Goal: Navigation & Orientation: Find specific page/section

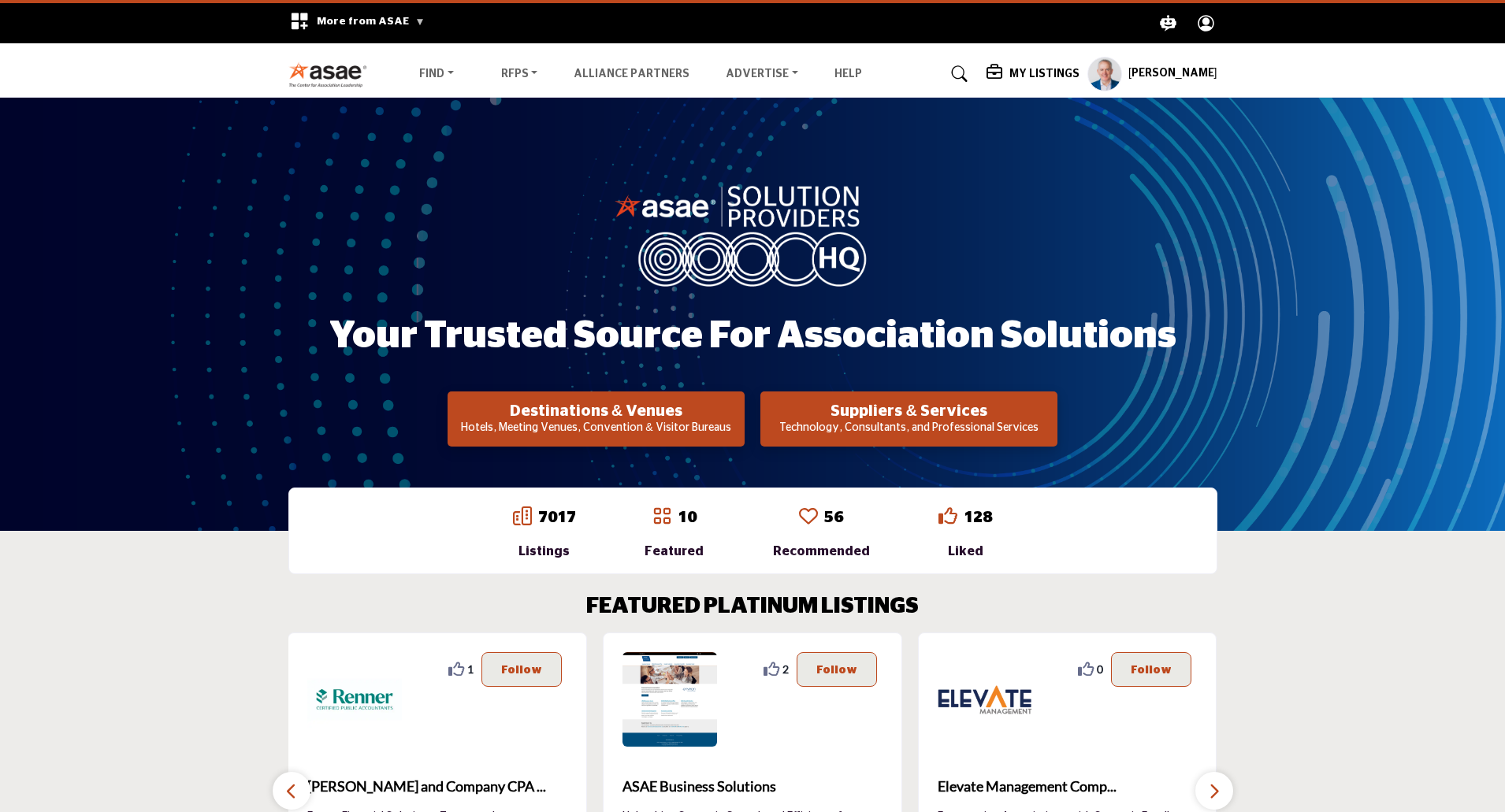
click at [1054, 70] on h5 "My Listings" at bounding box center [1045, 74] width 70 height 14
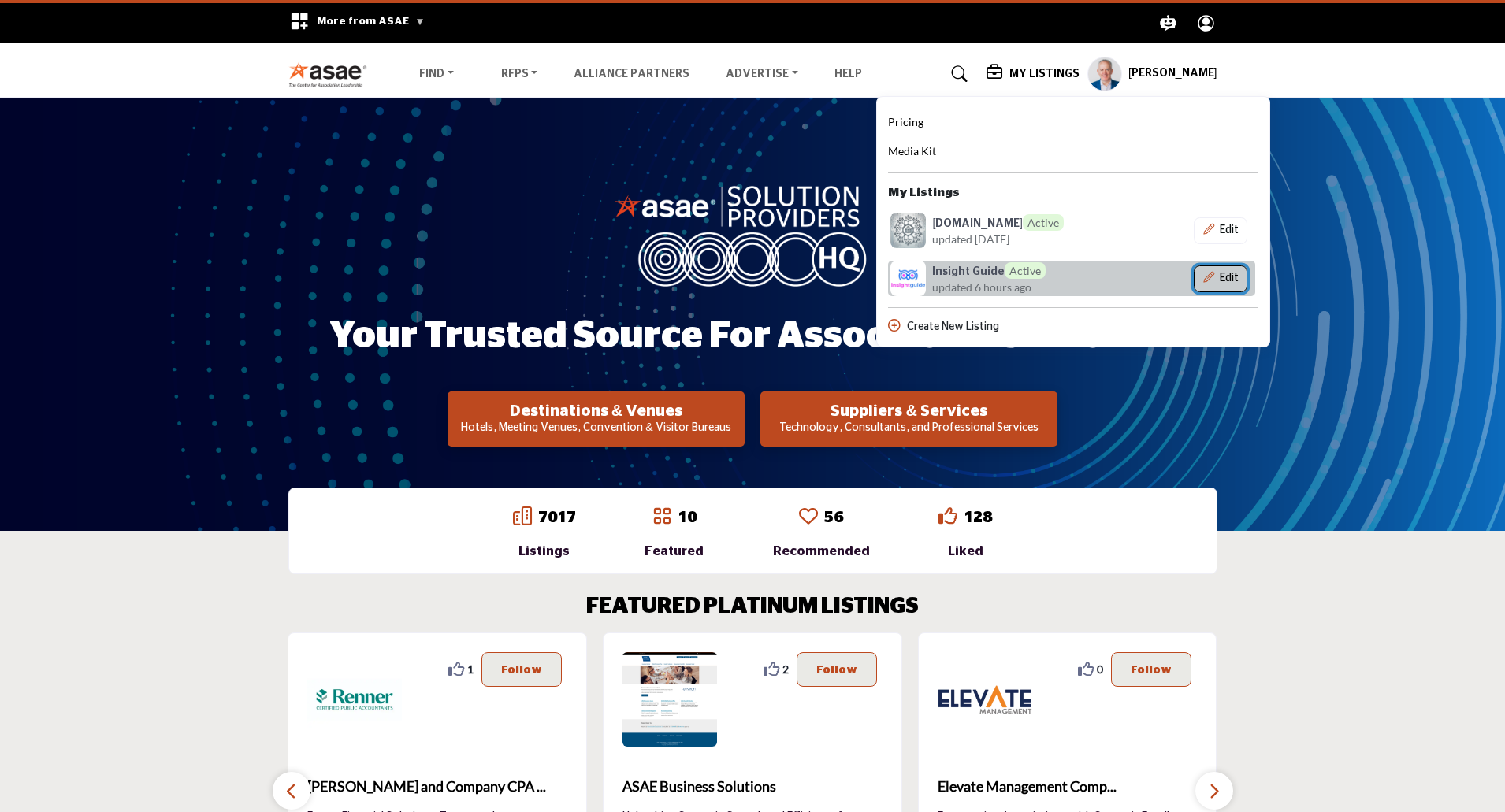
click at [1228, 275] on button "Edit" at bounding box center [1220, 278] width 54 height 26
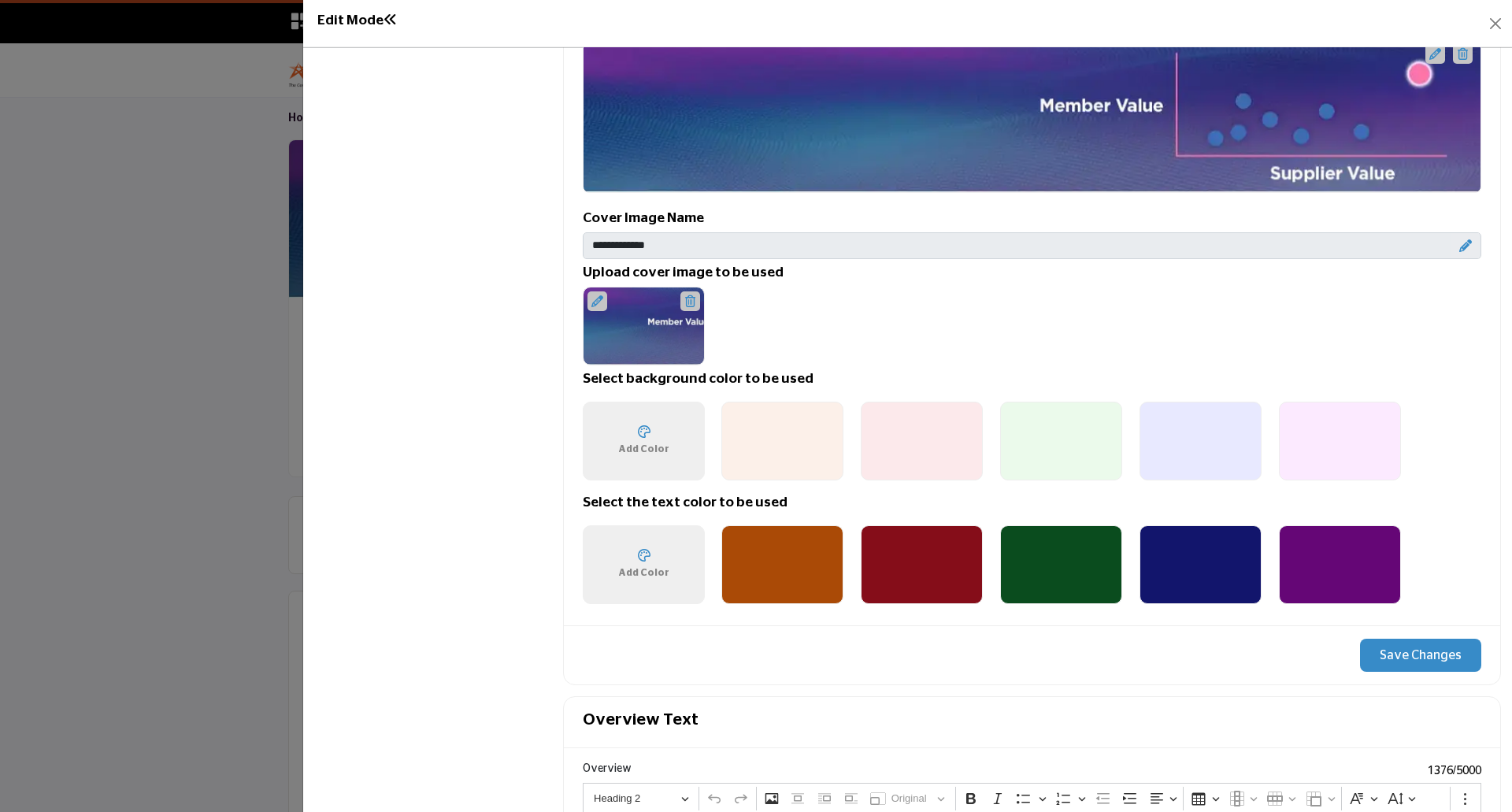
scroll to position [867, 0]
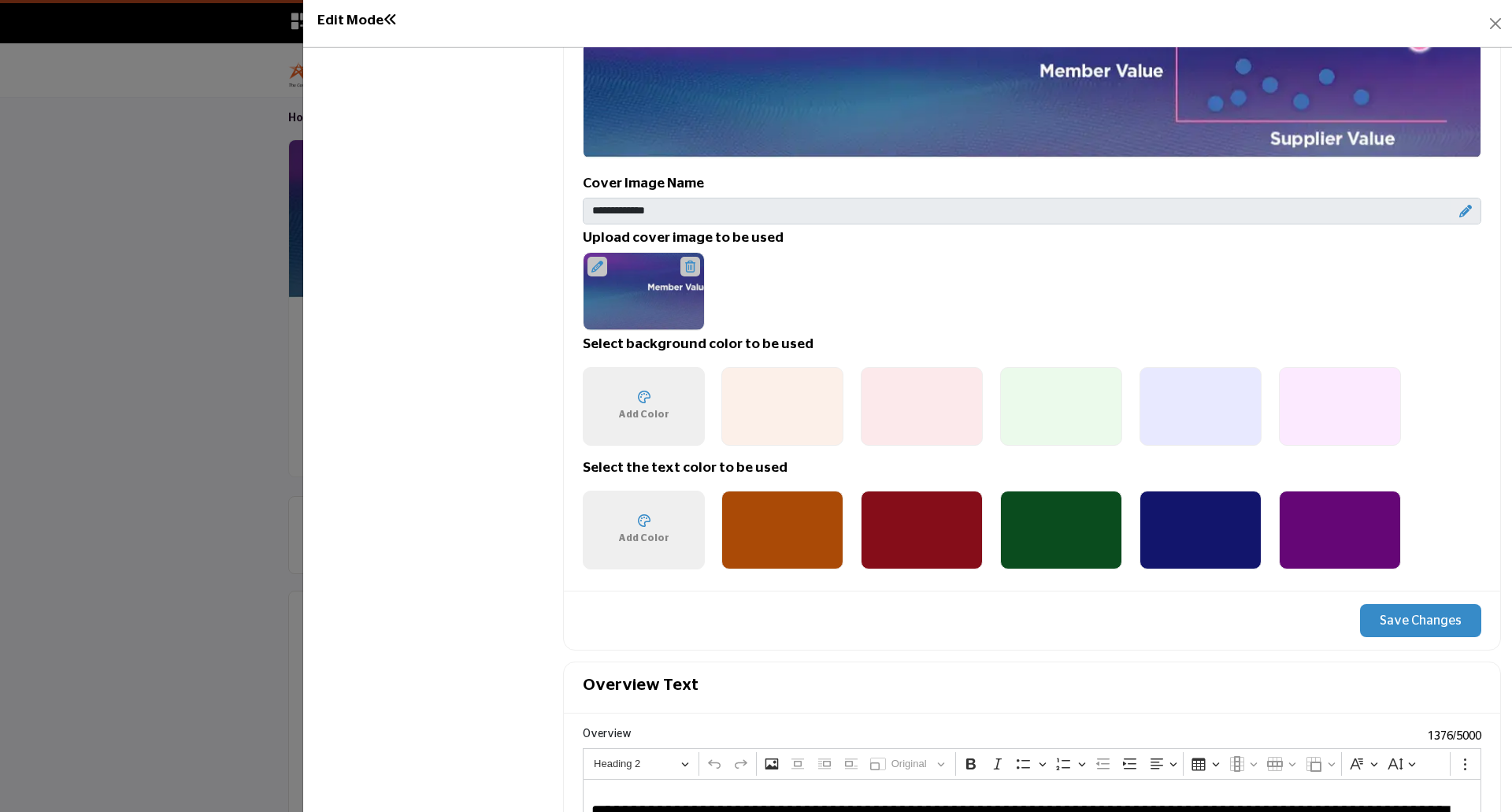
click at [793, 402] on div at bounding box center [782, 406] width 122 height 78
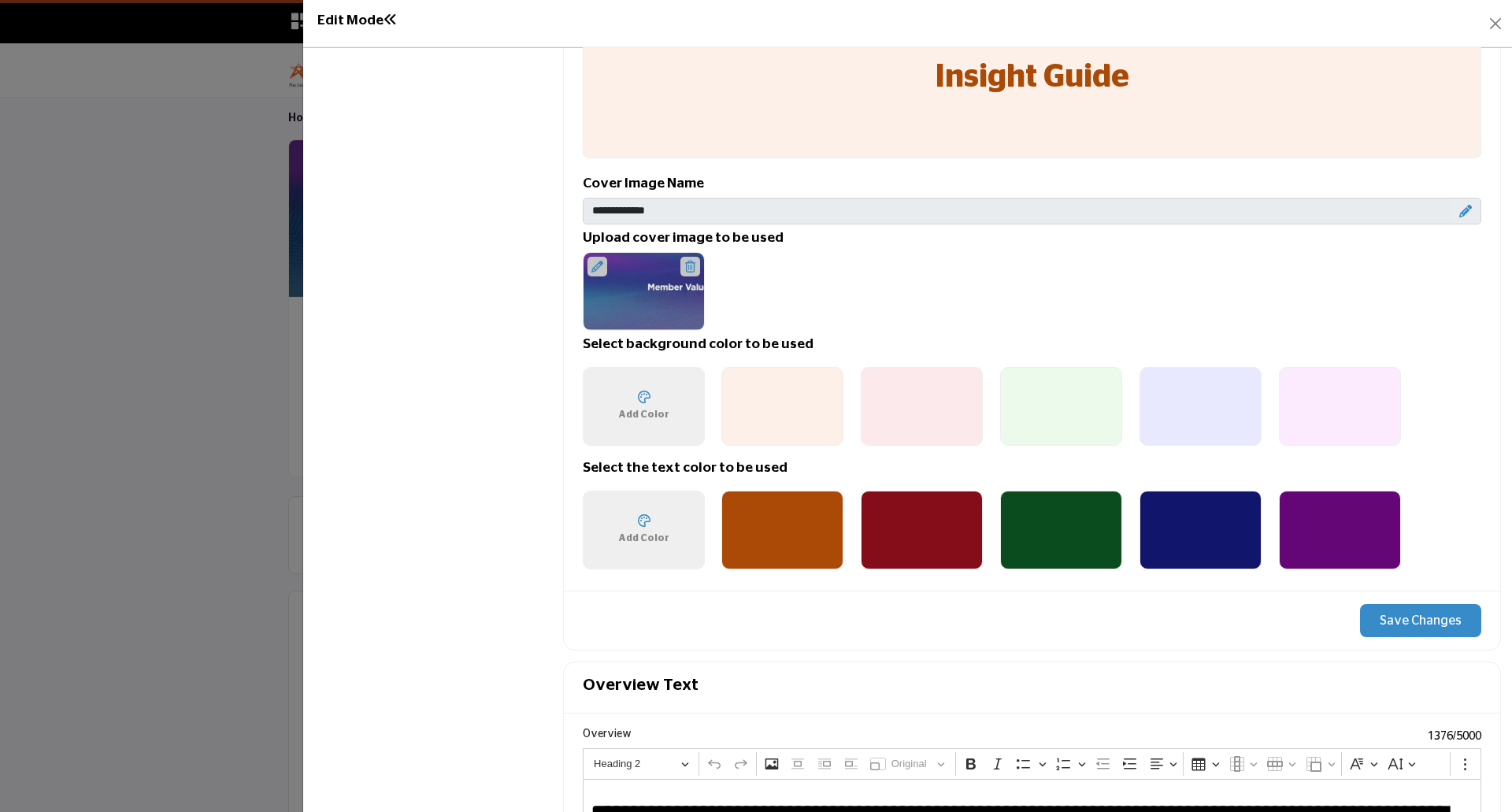
click at [911, 410] on div at bounding box center [922, 406] width 122 height 78
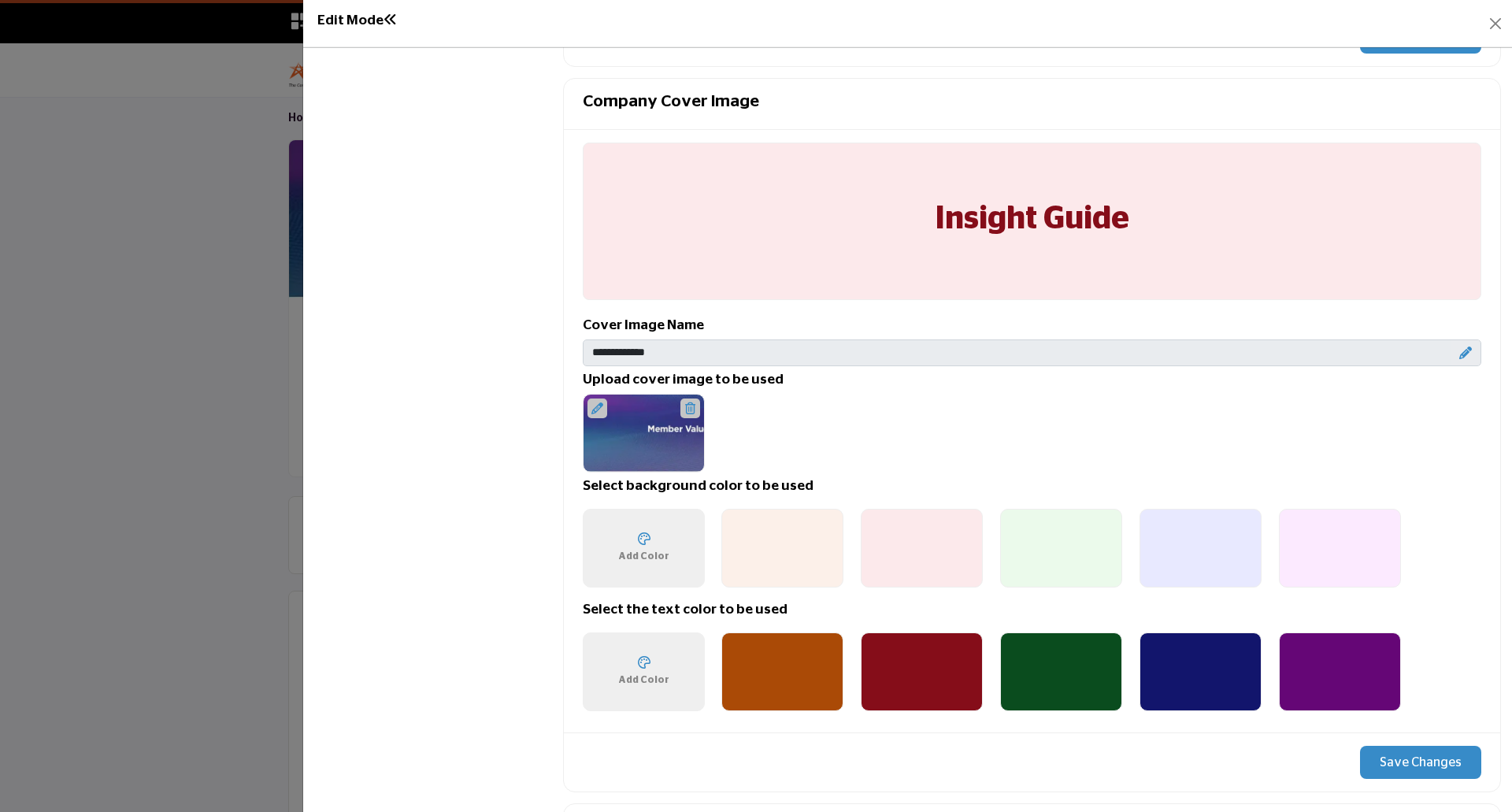
scroll to position [709, 0]
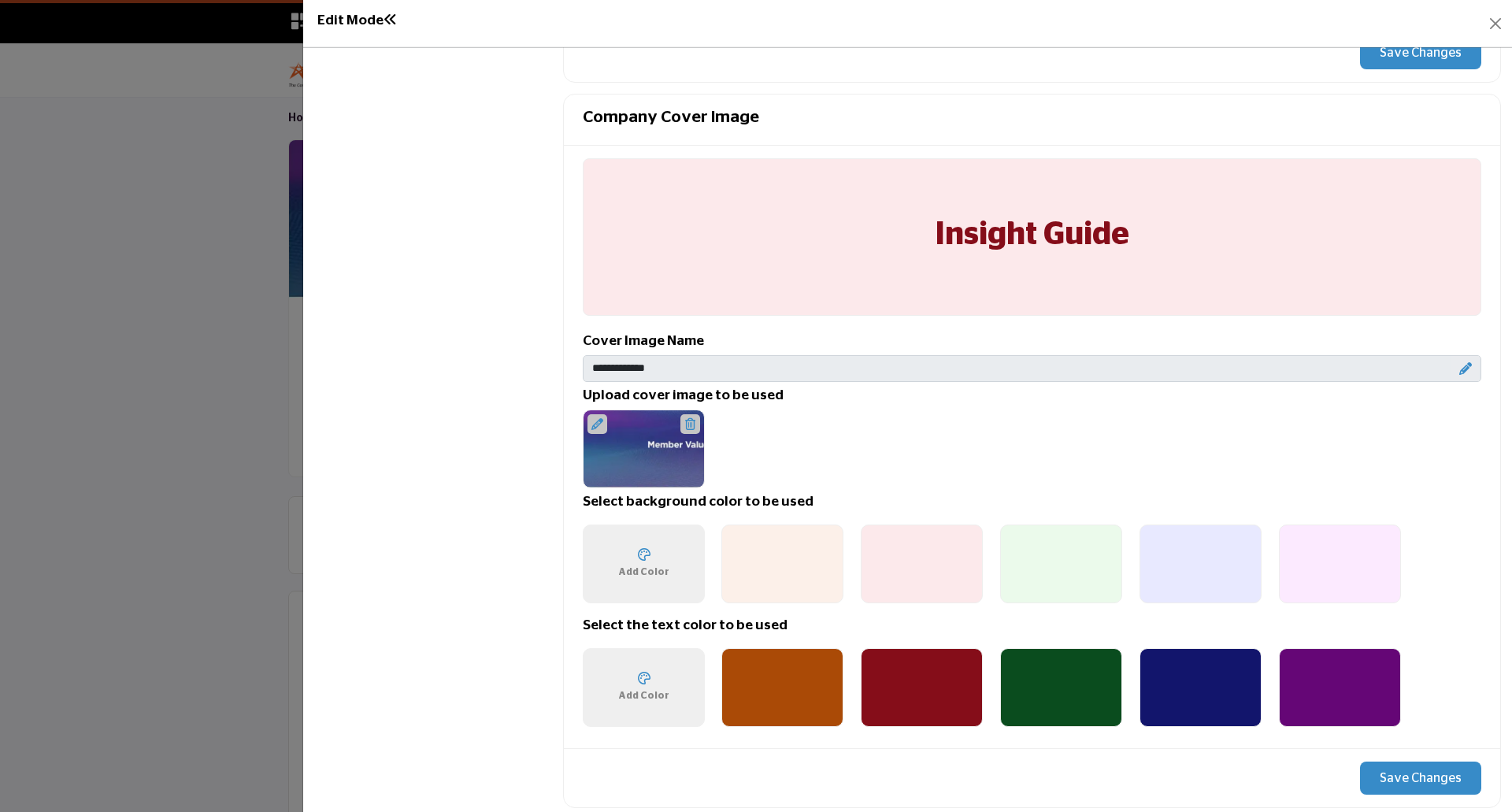
click at [800, 552] on div at bounding box center [782, 564] width 122 height 78
click at [905, 563] on div at bounding box center [922, 564] width 122 height 78
click at [1068, 564] on div at bounding box center [1061, 564] width 122 height 78
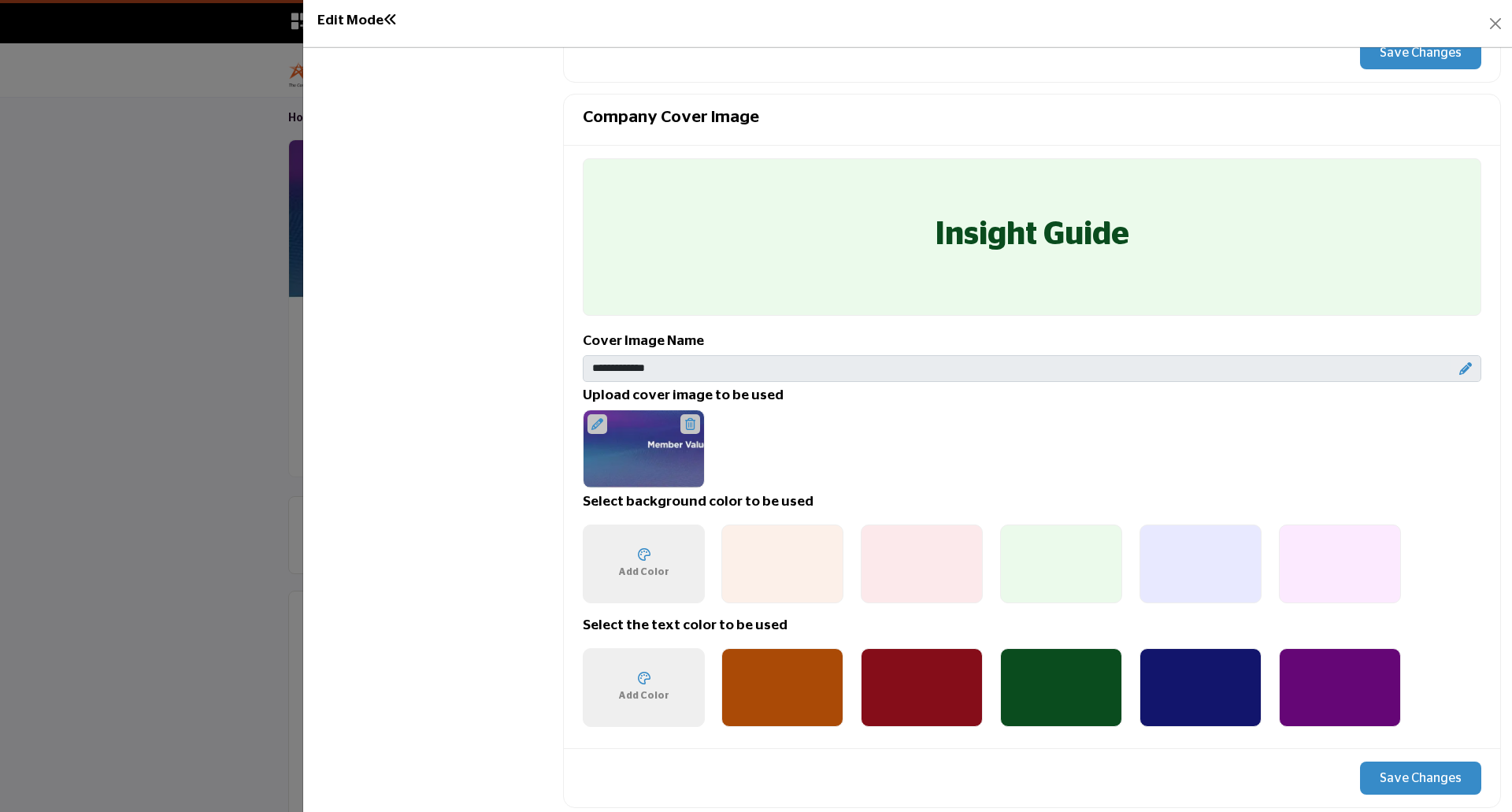
drag, startPoint x: 928, startPoint y: 235, endPoint x: 1157, endPoint y: 245, distance: 229.2
click at [1157, 245] on div "Insight Guide" at bounding box center [1032, 237] width 899 height 158
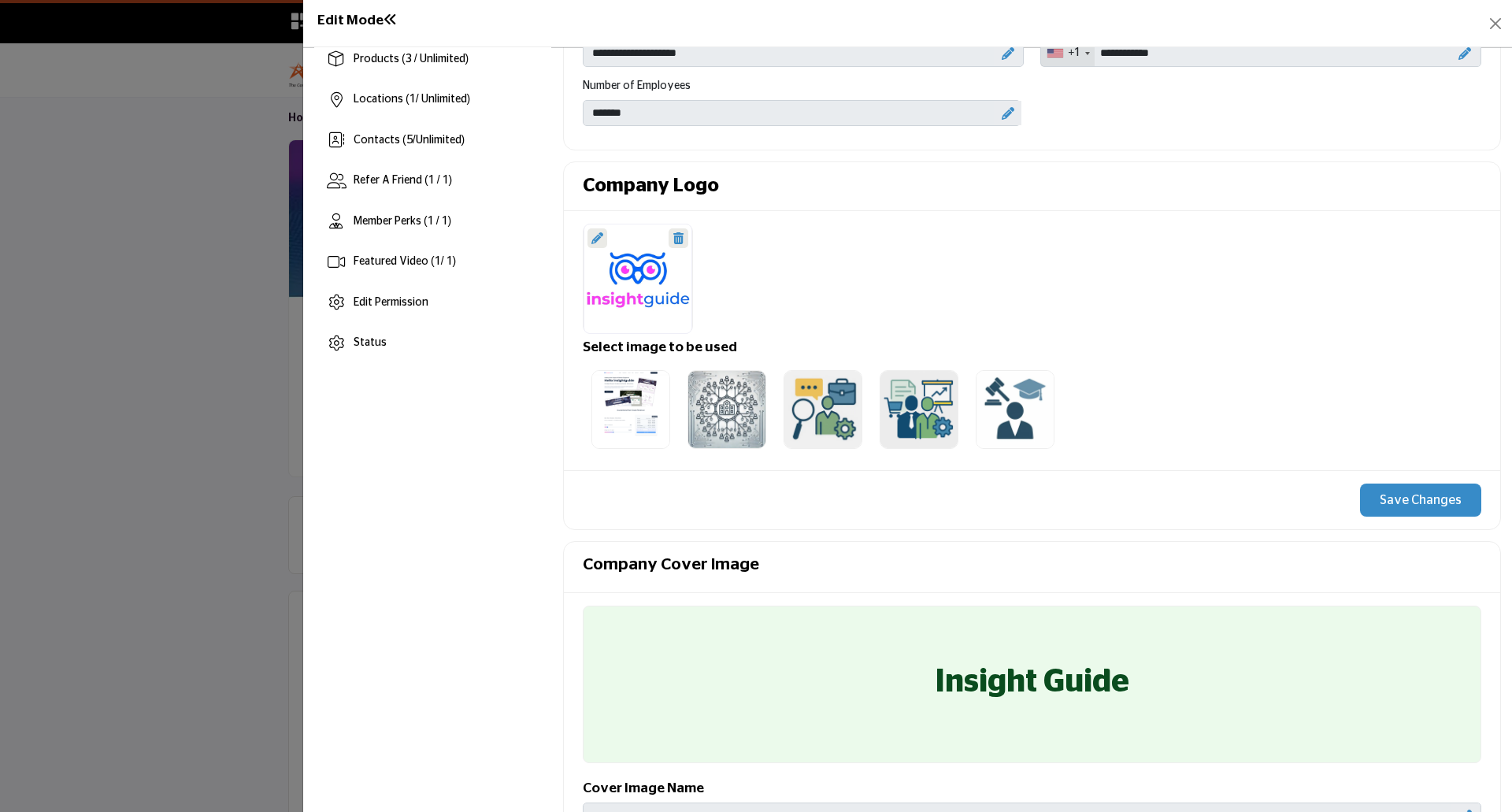
scroll to position [236, 0]
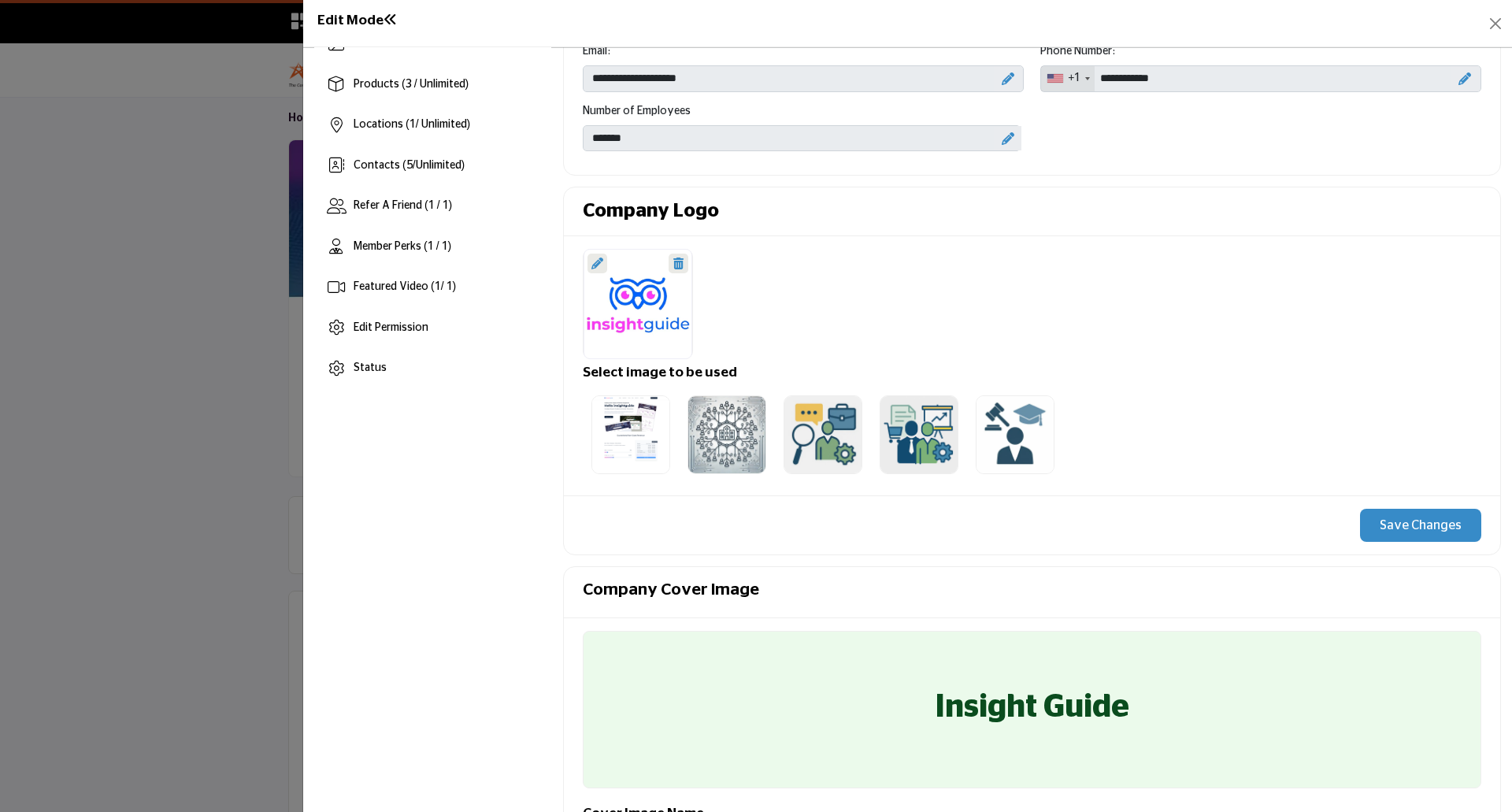
click at [207, 463] on div at bounding box center [756, 406] width 1512 height 812
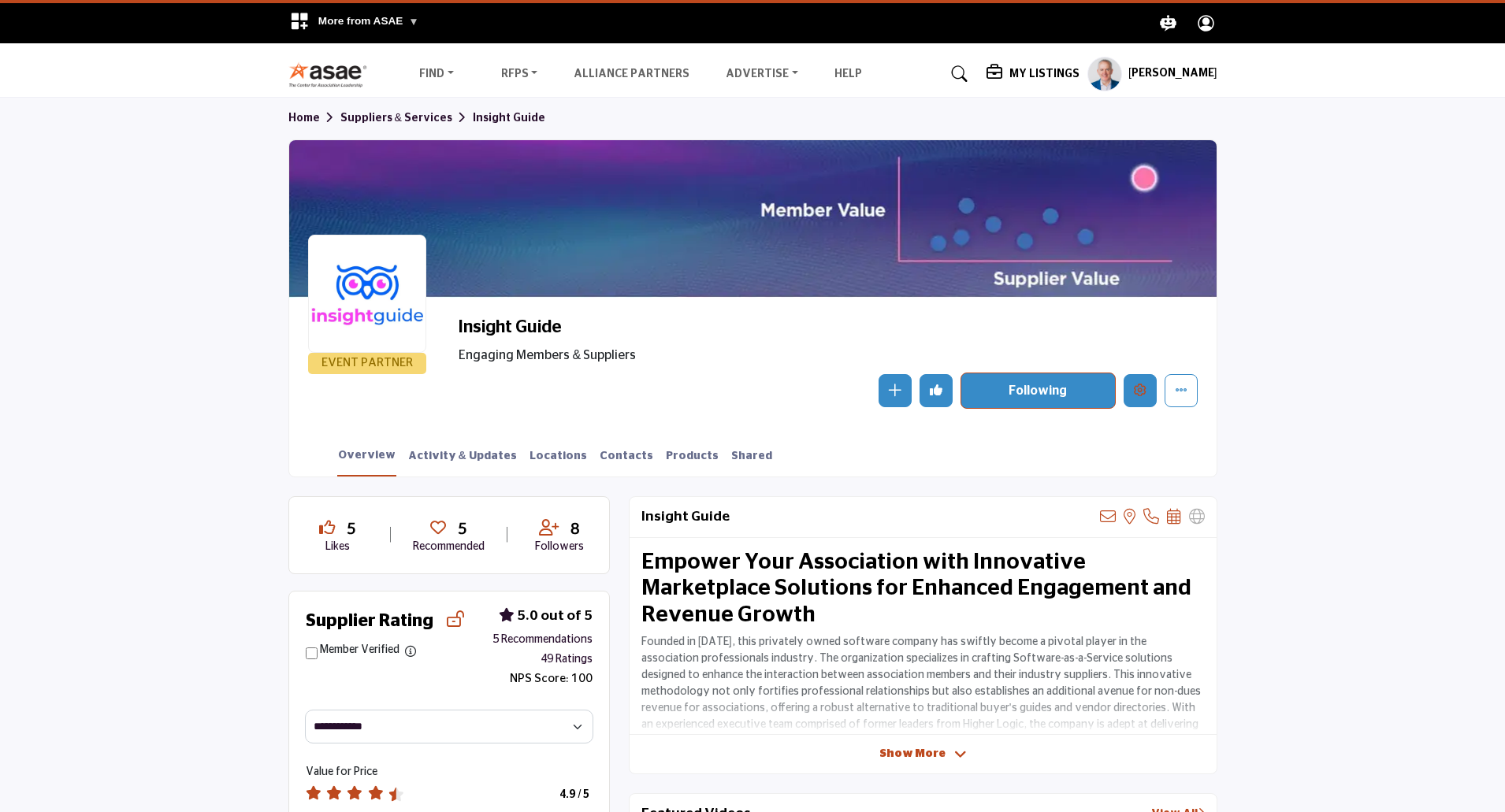
click at [1145, 390] on icon "Edit company" at bounding box center [1140, 390] width 12 height 12
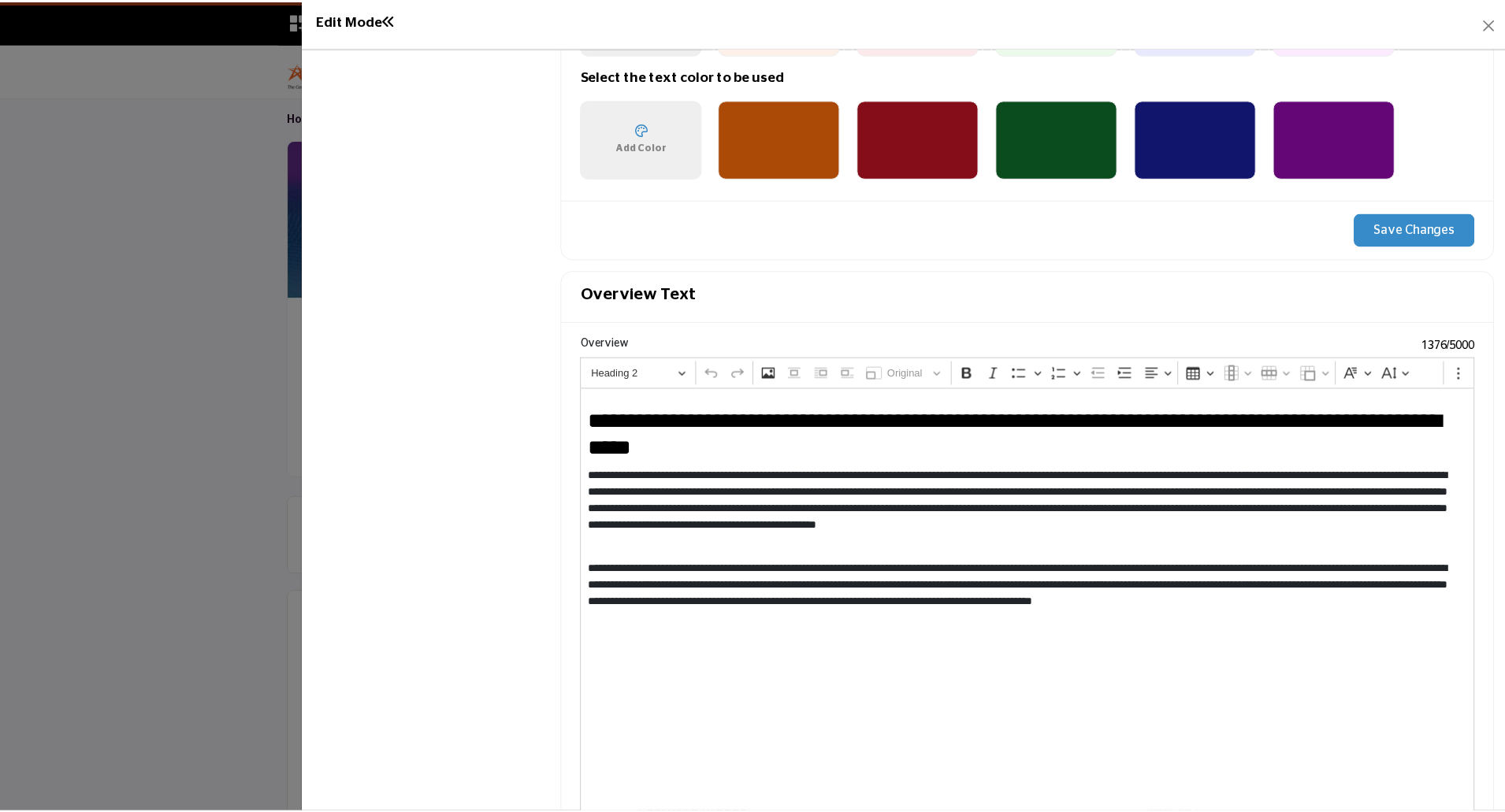
scroll to position [1260, 0]
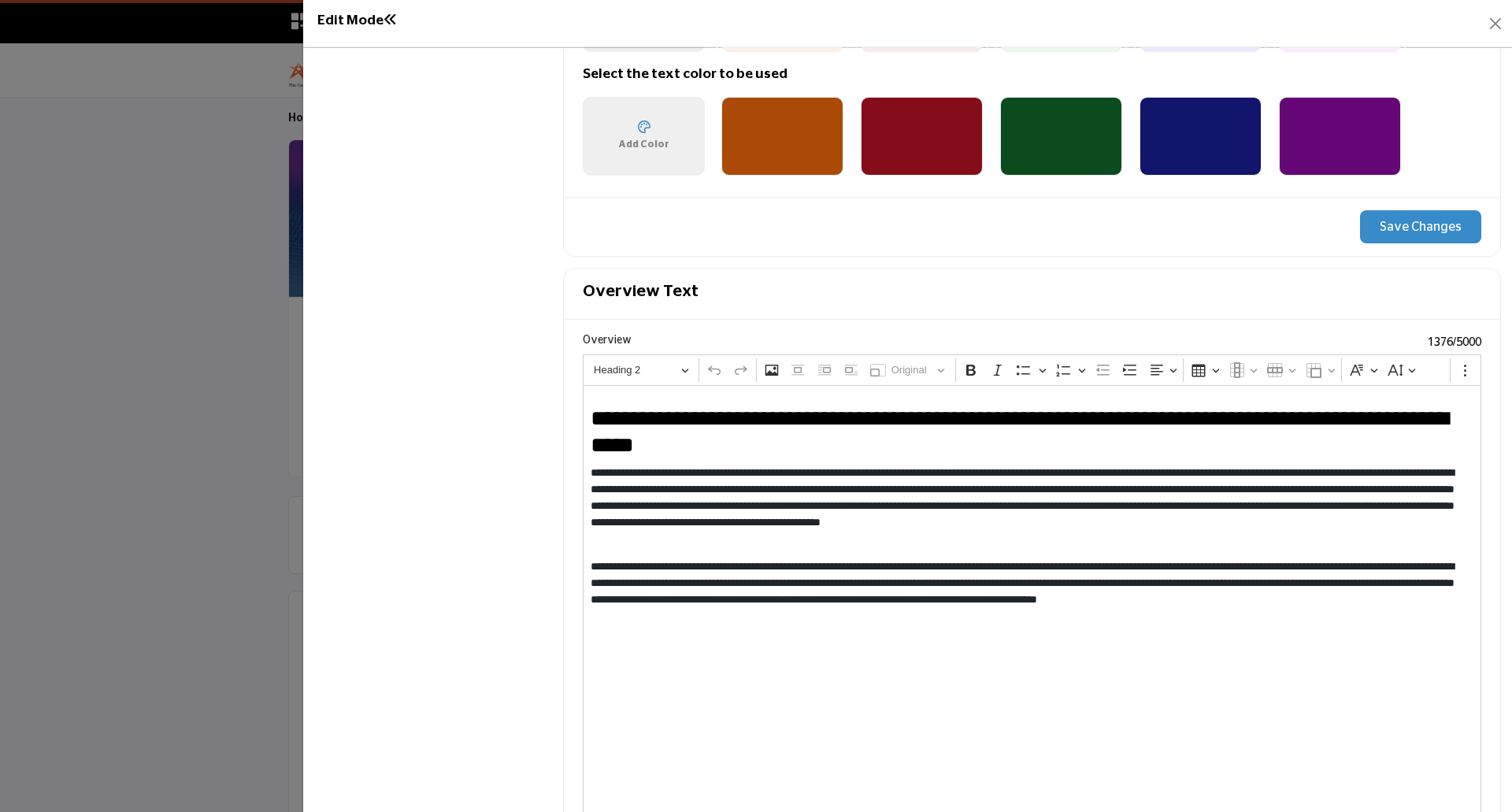
click at [231, 330] on div at bounding box center [756, 406] width 1512 height 812
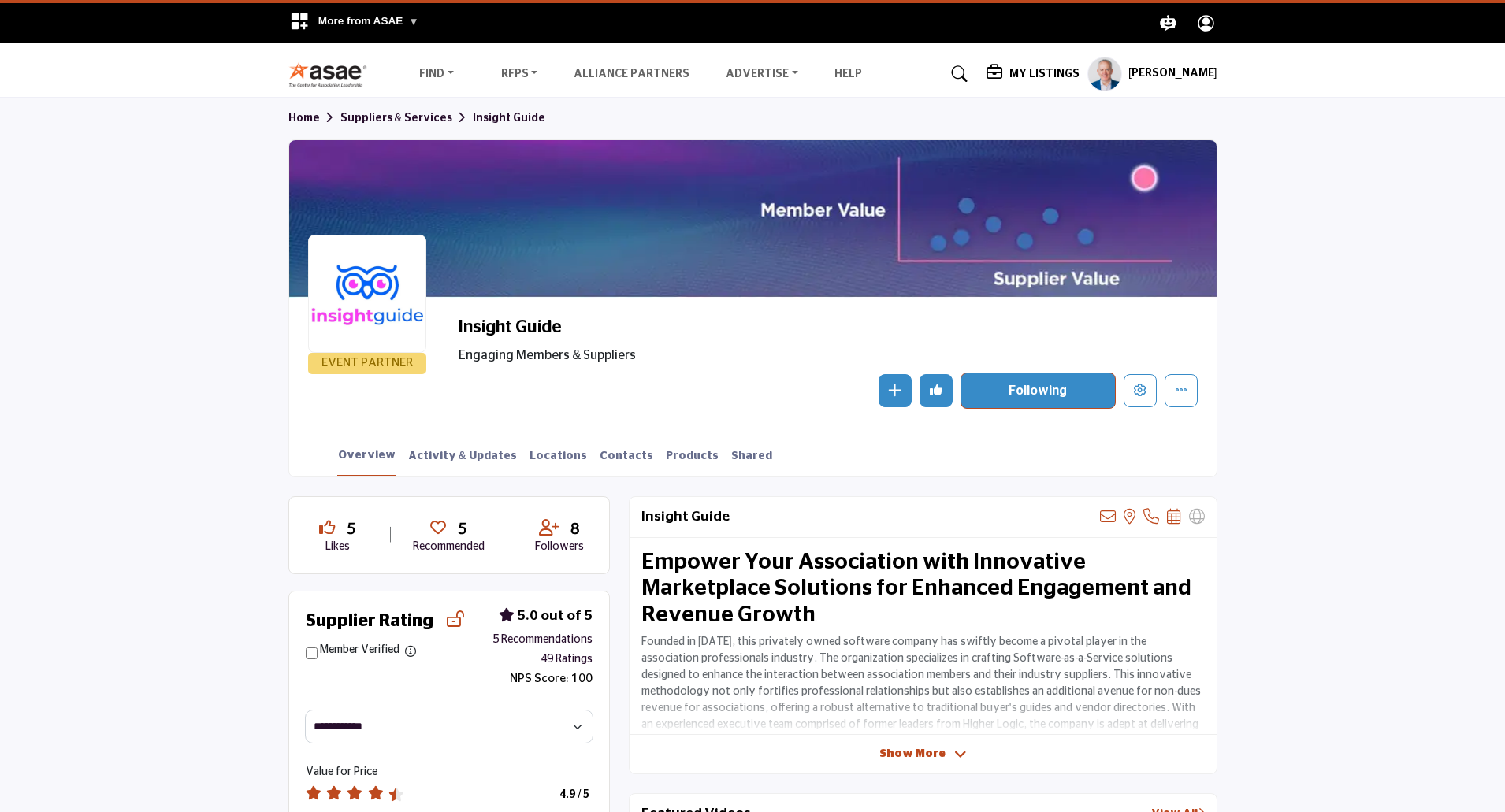
click at [1027, 70] on h5 "My Listings" at bounding box center [1045, 74] width 70 height 14
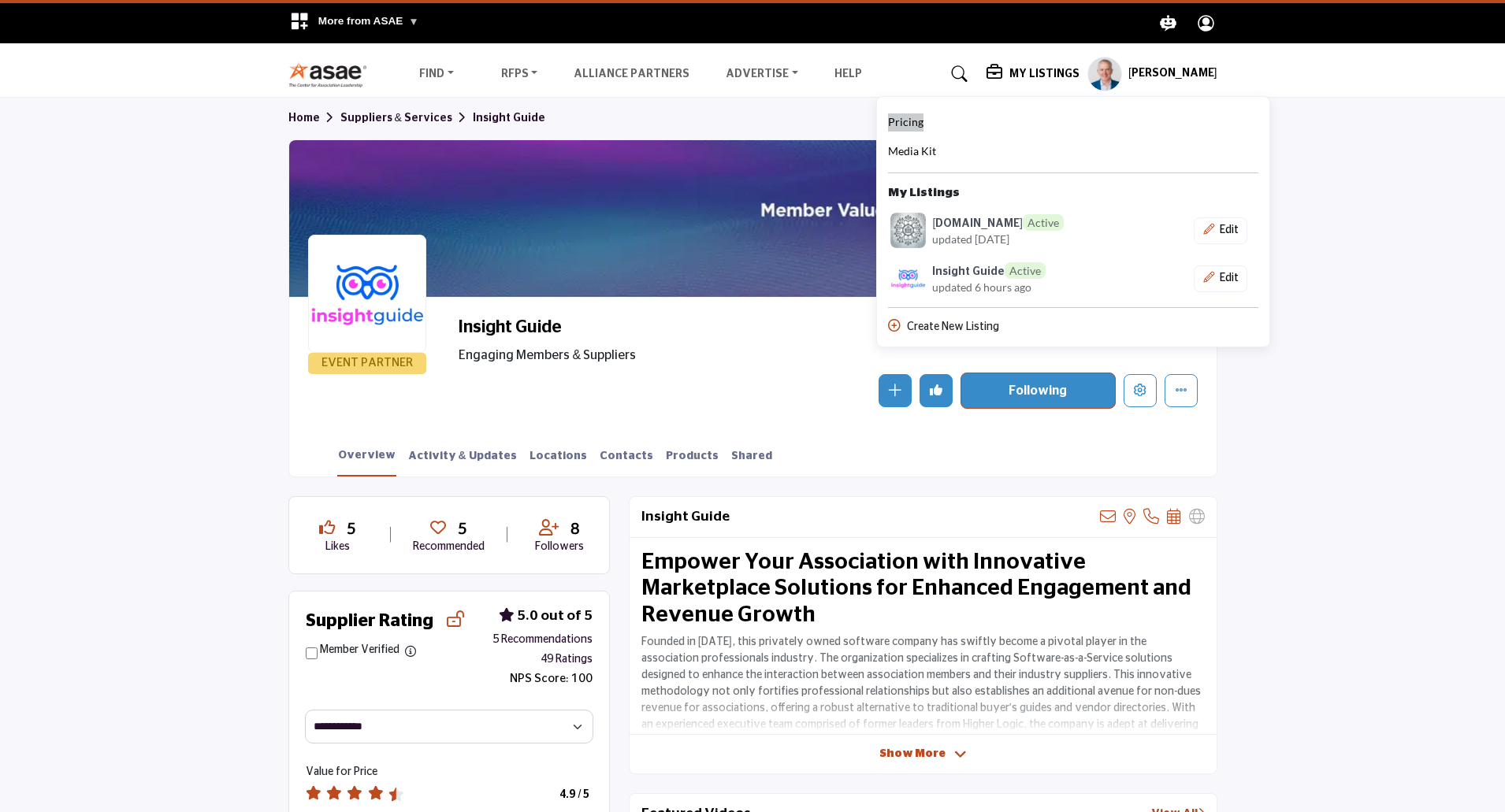
click at [918, 117] on span "Pricing" at bounding box center [906, 122] width 35 height 13
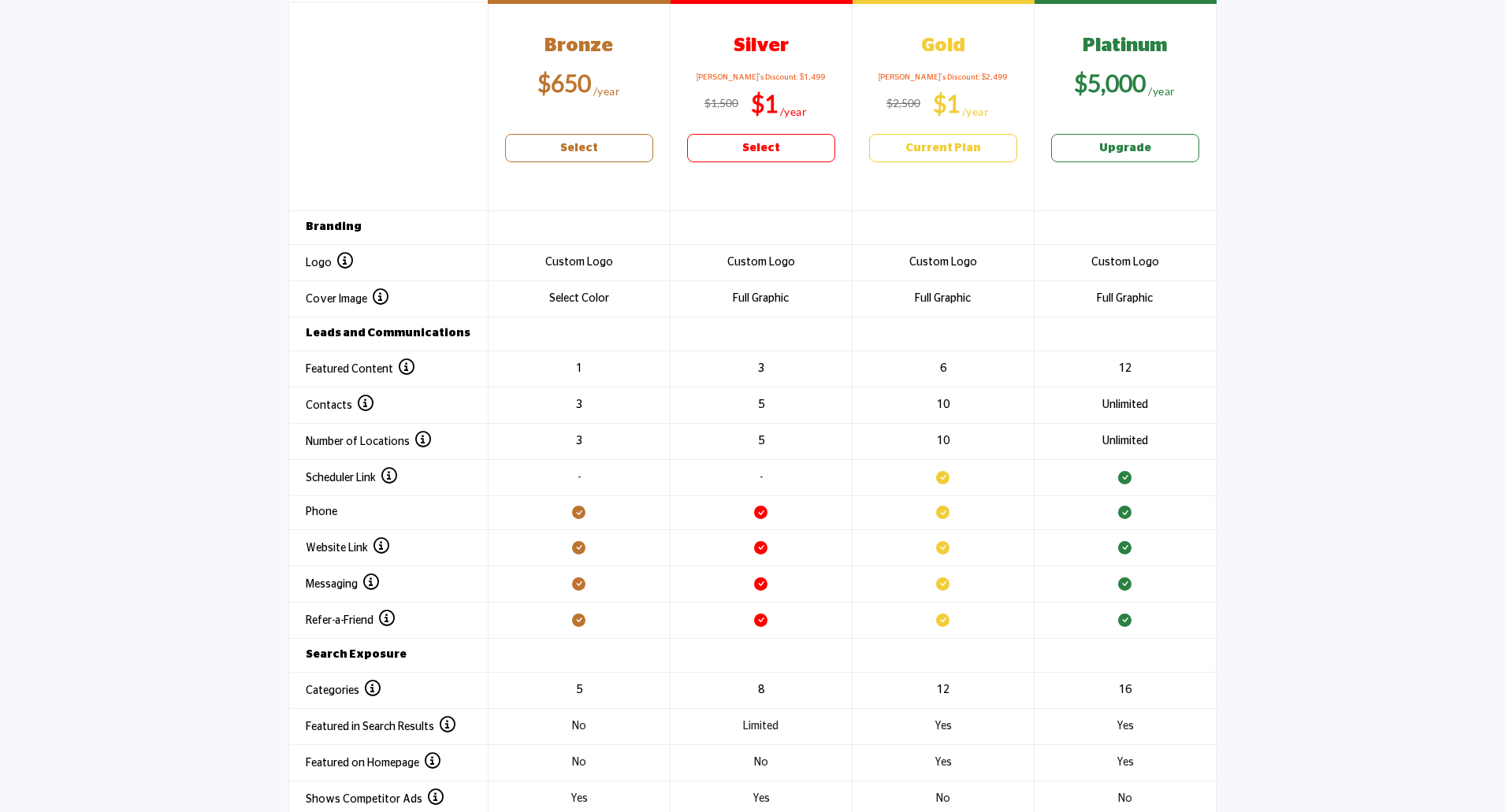
scroll to position [1733, 0]
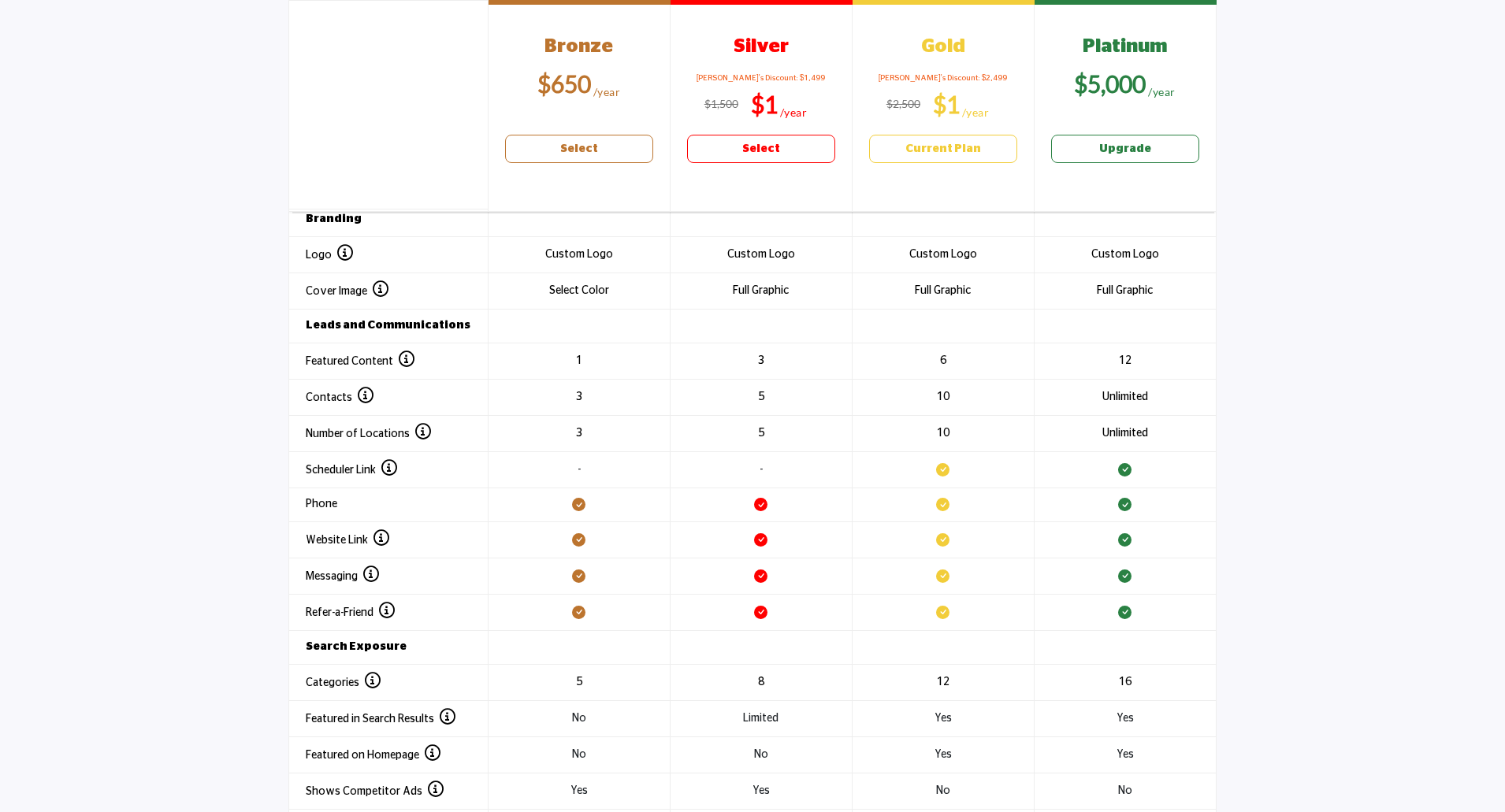
click at [257, 358] on section "Header 1 Bronze $650 Select Silver Andy's Discount: $1,499 $1 Select Gold $1" at bounding box center [752, 422] width 1505 height 926
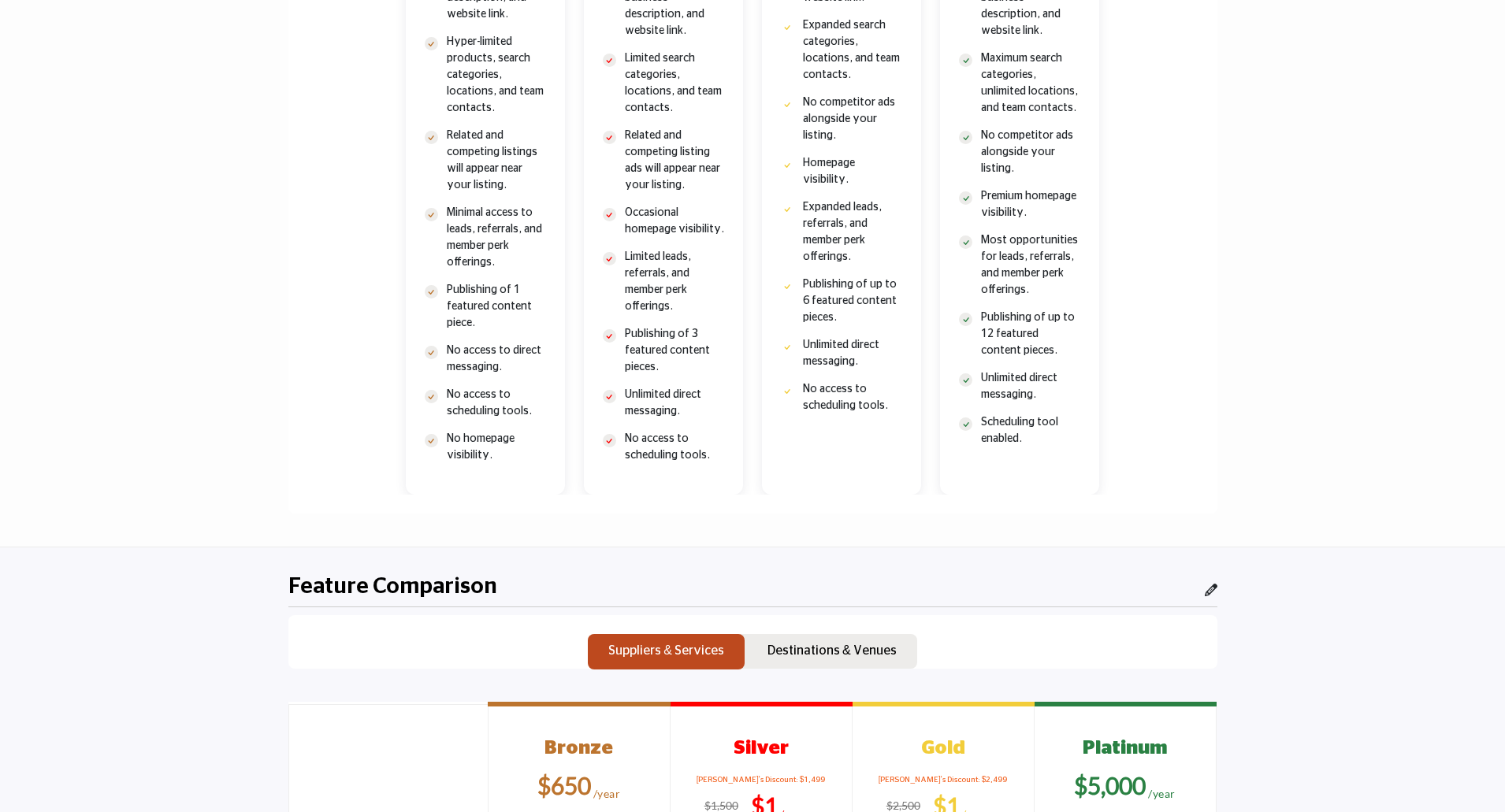
drag, startPoint x: 1501, startPoint y: 70, endPoint x: 1509, endPoint y: 56, distance: 16.1
click at [1502, 70] on section "Suppliers & Services Destinations & Venues Bronze $650 $1 $1" at bounding box center [752, 21] width 1505 height 1050
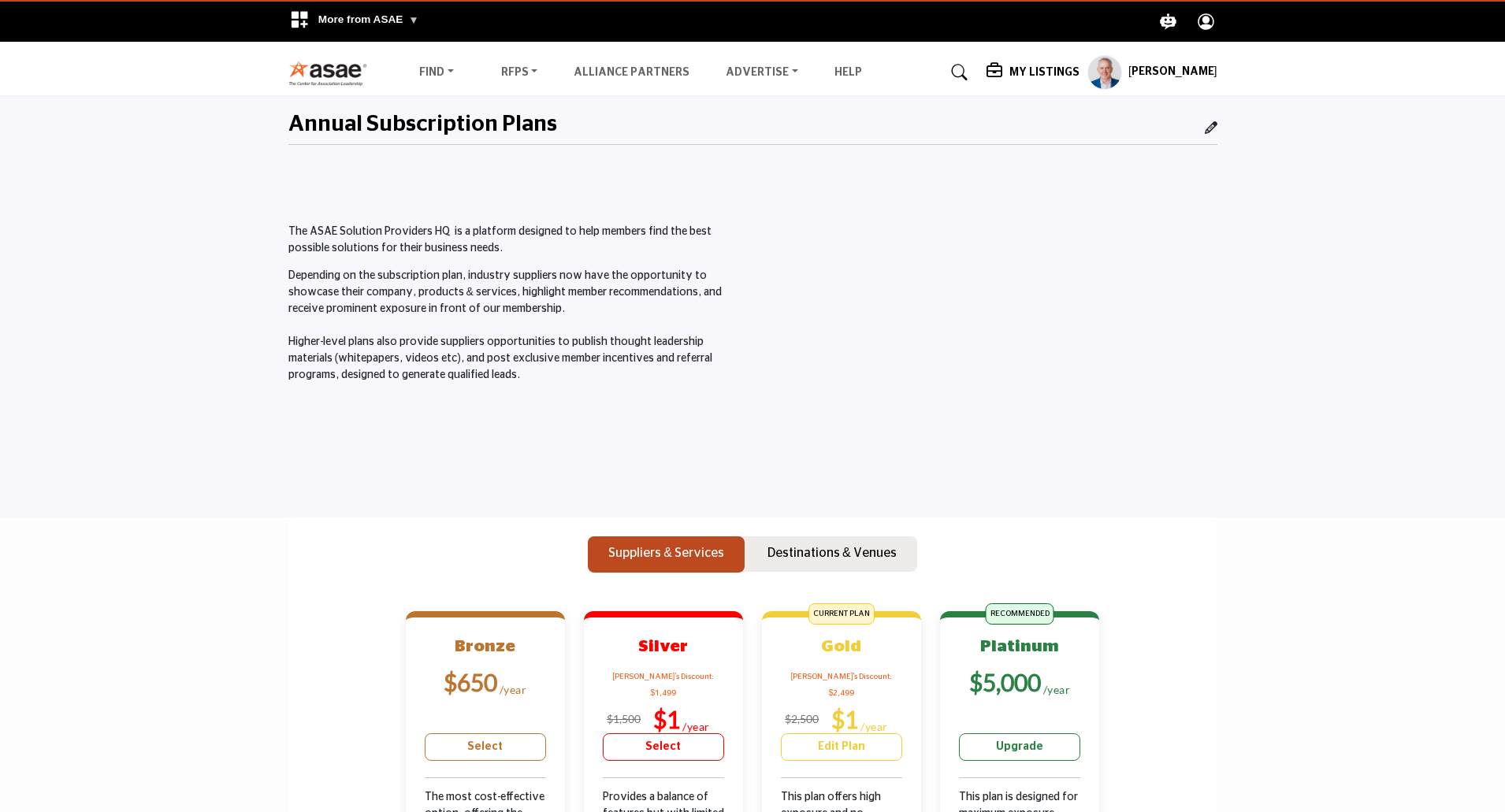
scroll to position [0, 0]
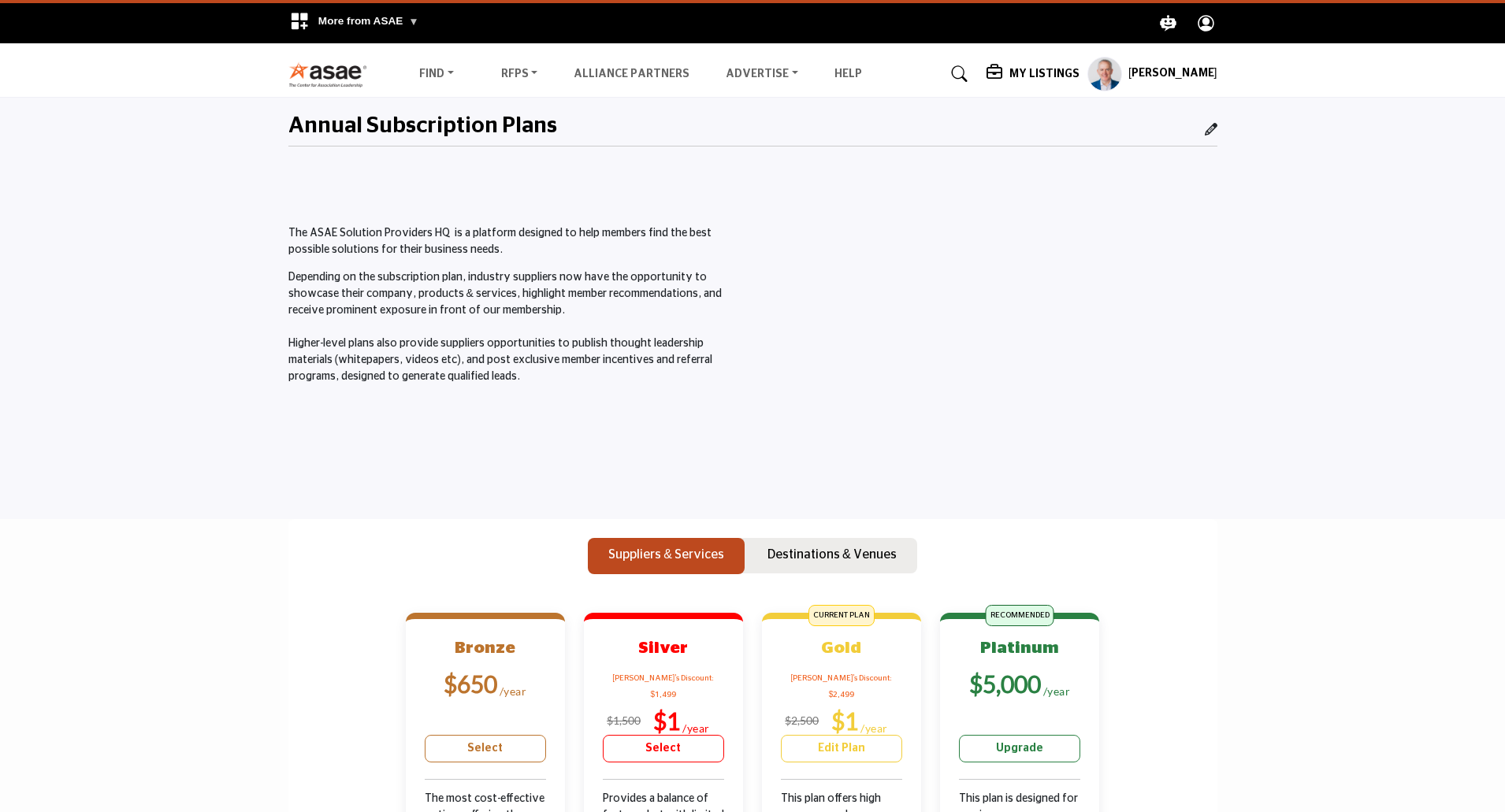
click at [1191, 75] on h5 "[PERSON_NAME]" at bounding box center [1173, 74] width 89 height 16
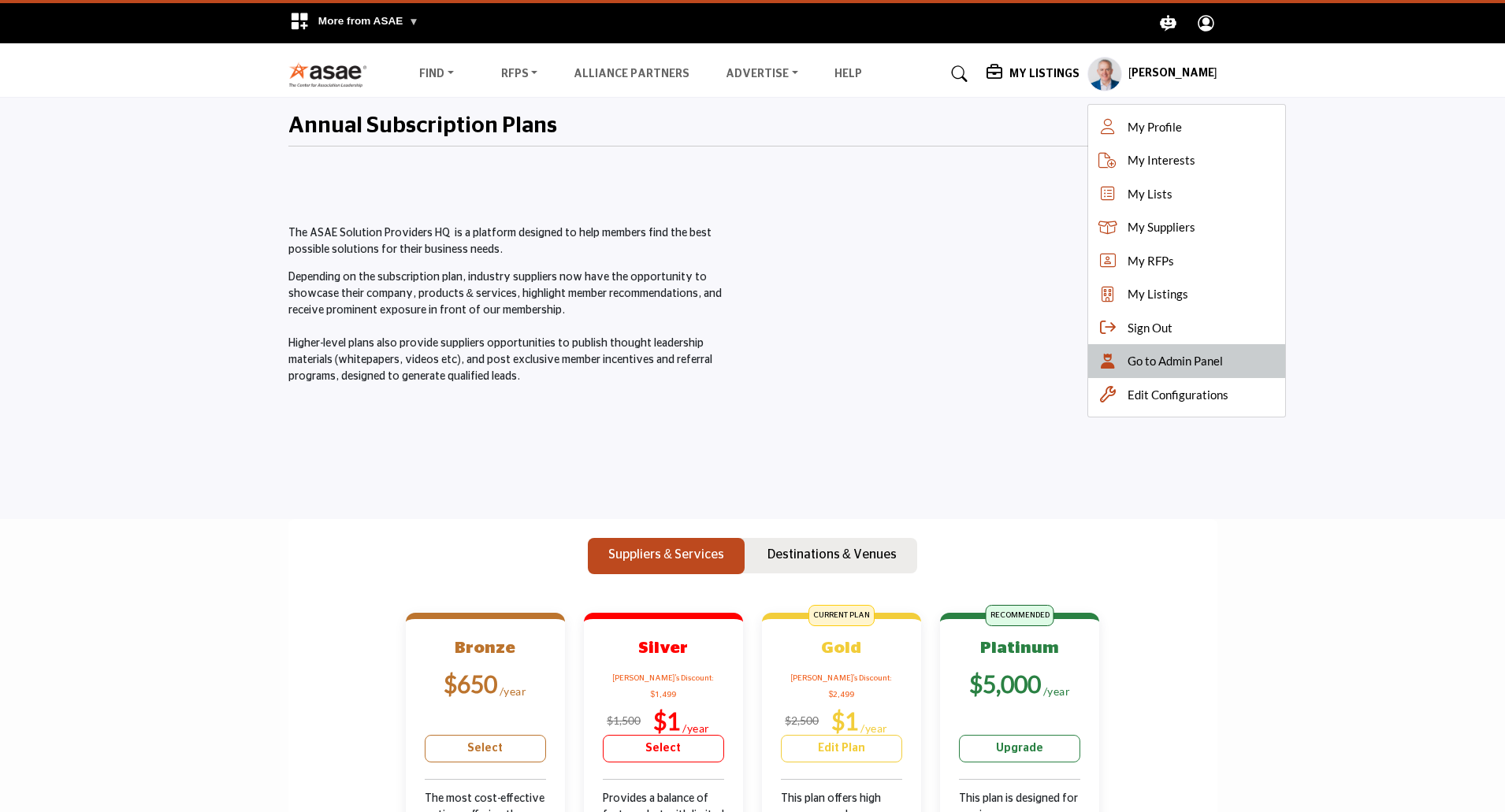
click at [1144, 358] on span "Go to Admin Panel" at bounding box center [1175, 361] width 95 height 18
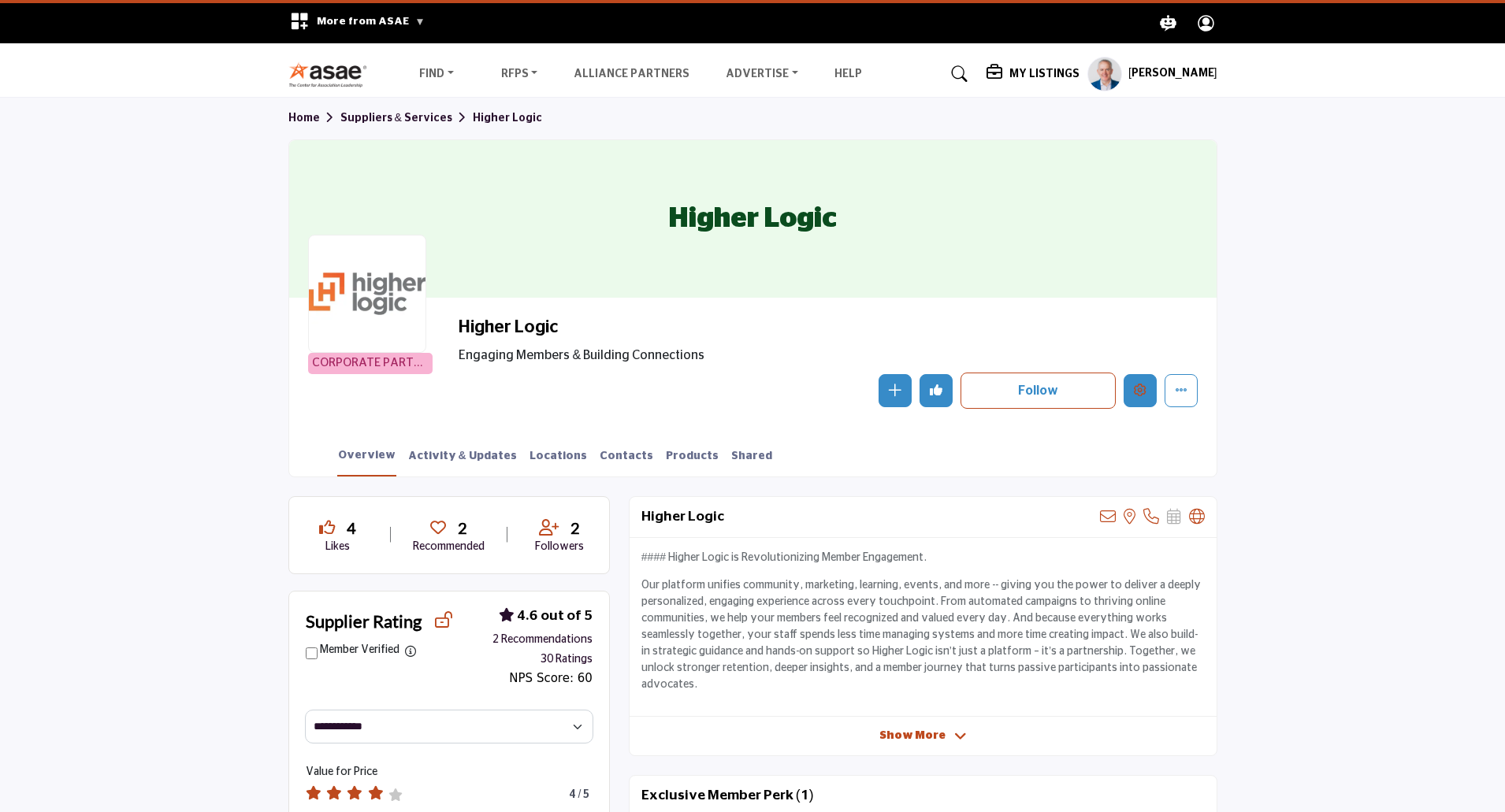
click at [1139, 397] on button "Edit company" at bounding box center [1140, 391] width 33 height 33
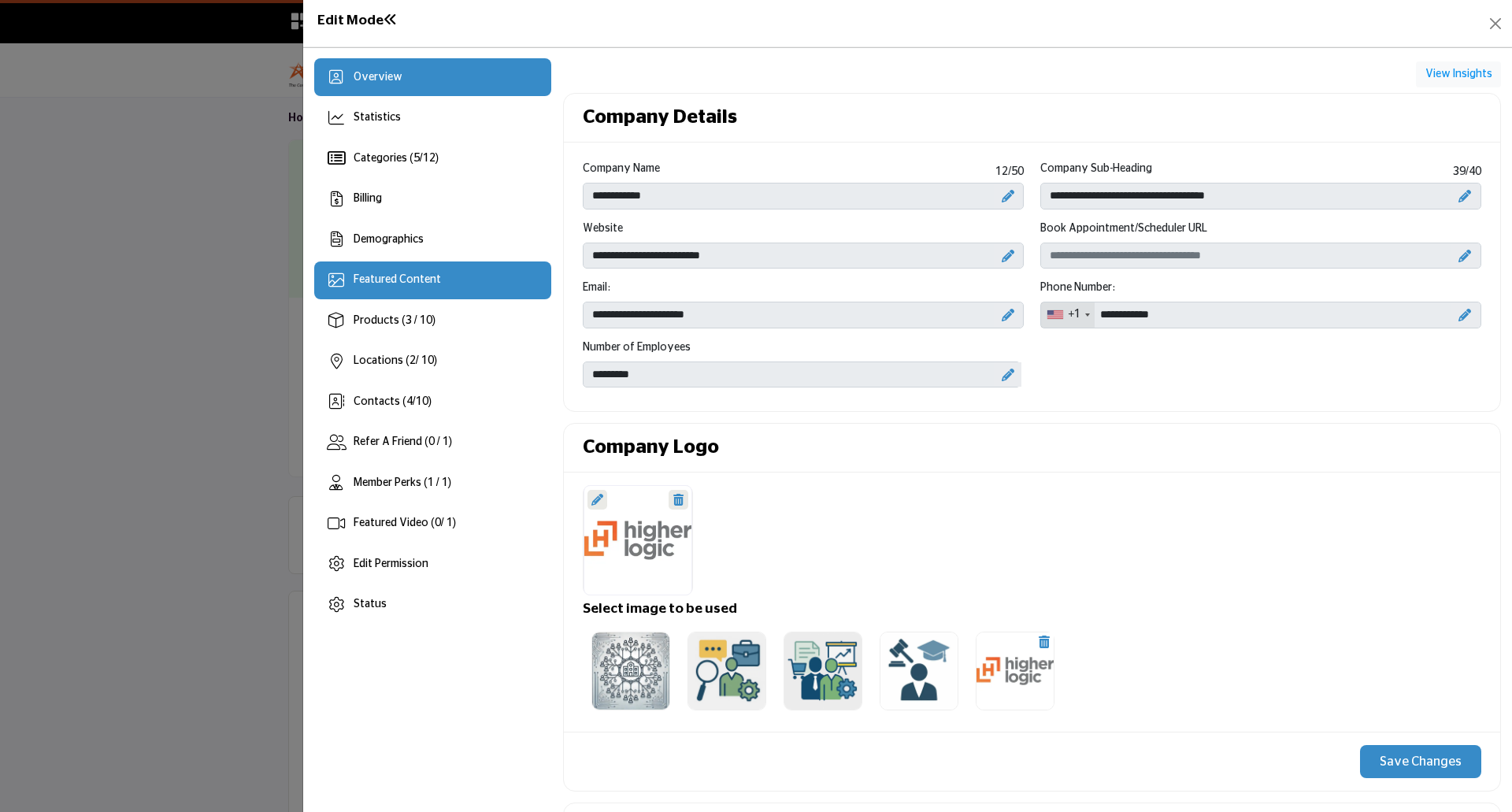
click at [402, 277] on span "Featured Content" at bounding box center [397, 279] width 87 height 11
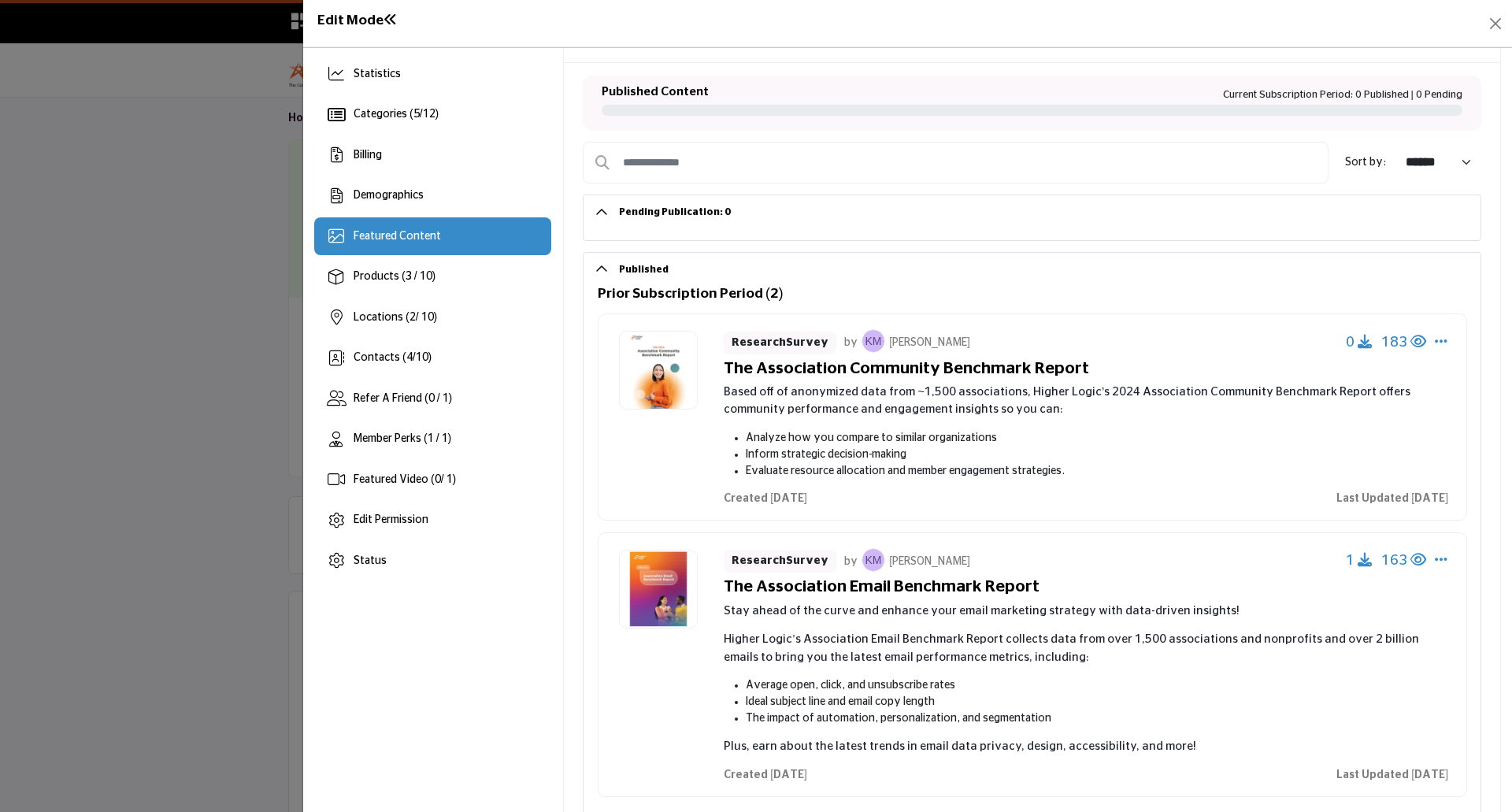
scroll to position [78, 0]
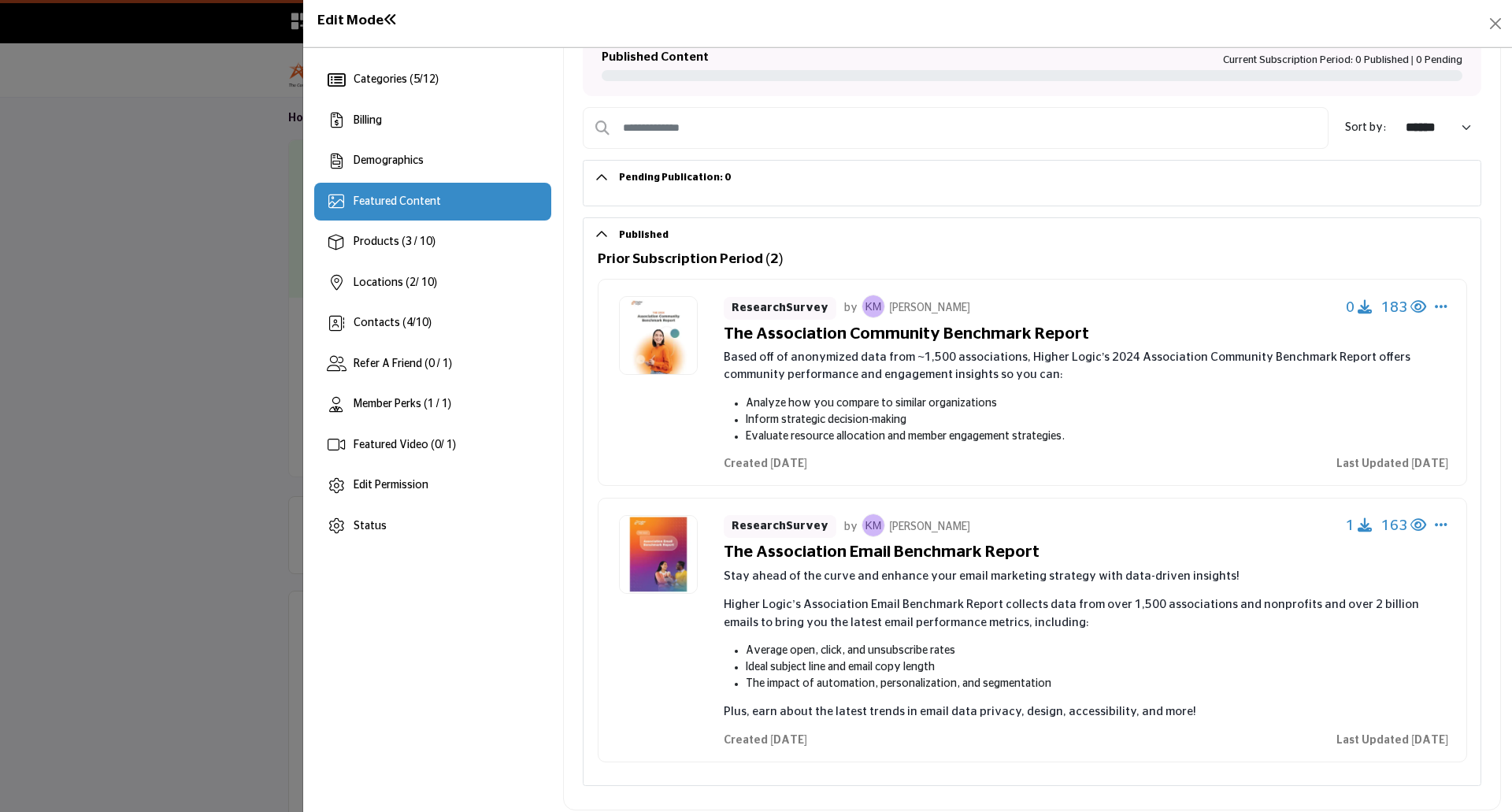
click at [186, 399] on div at bounding box center [756, 406] width 1512 height 812
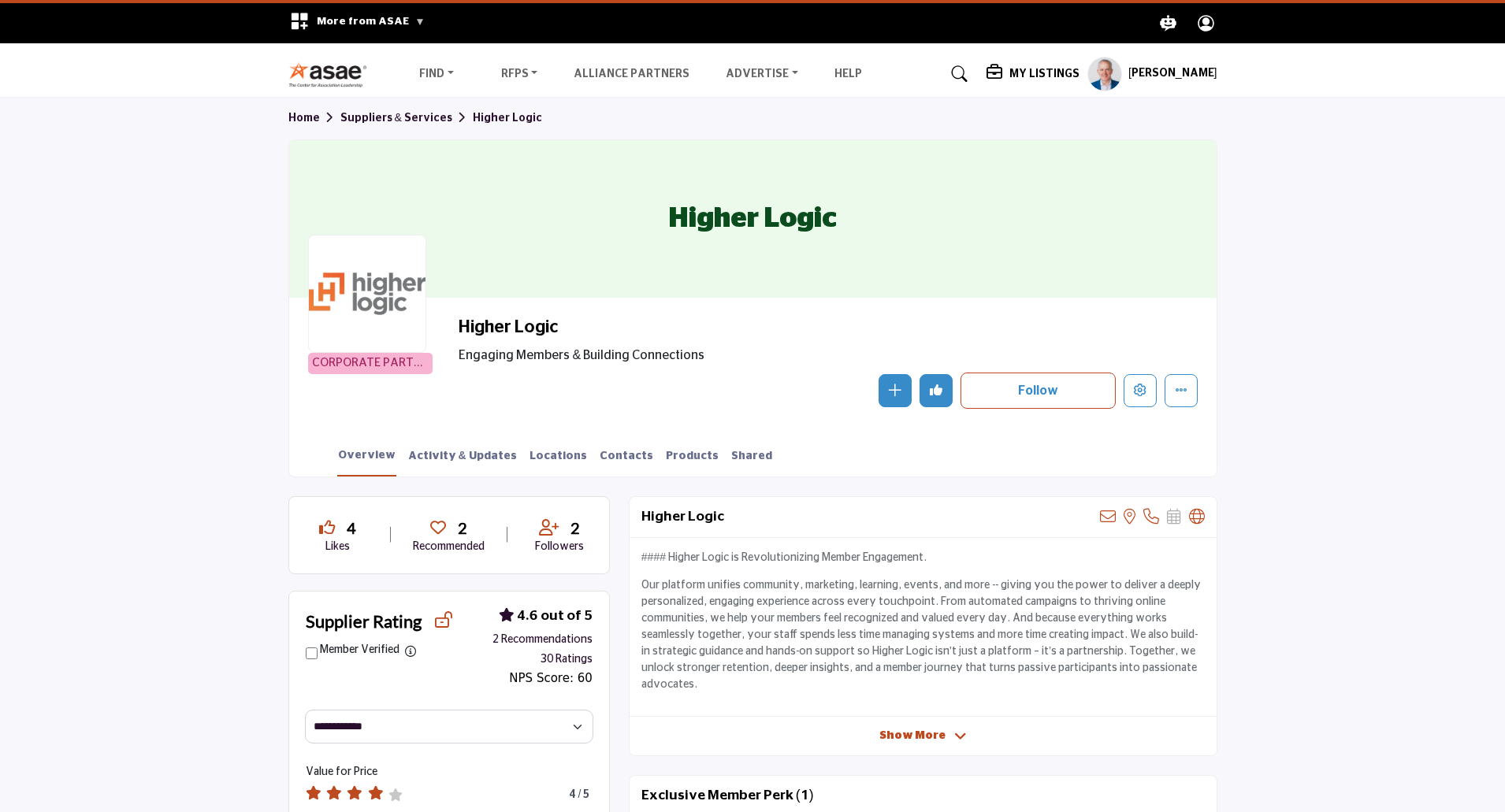
click at [1191, 73] on h5 "[PERSON_NAME]" at bounding box center [1173, 74] width 89 height 16
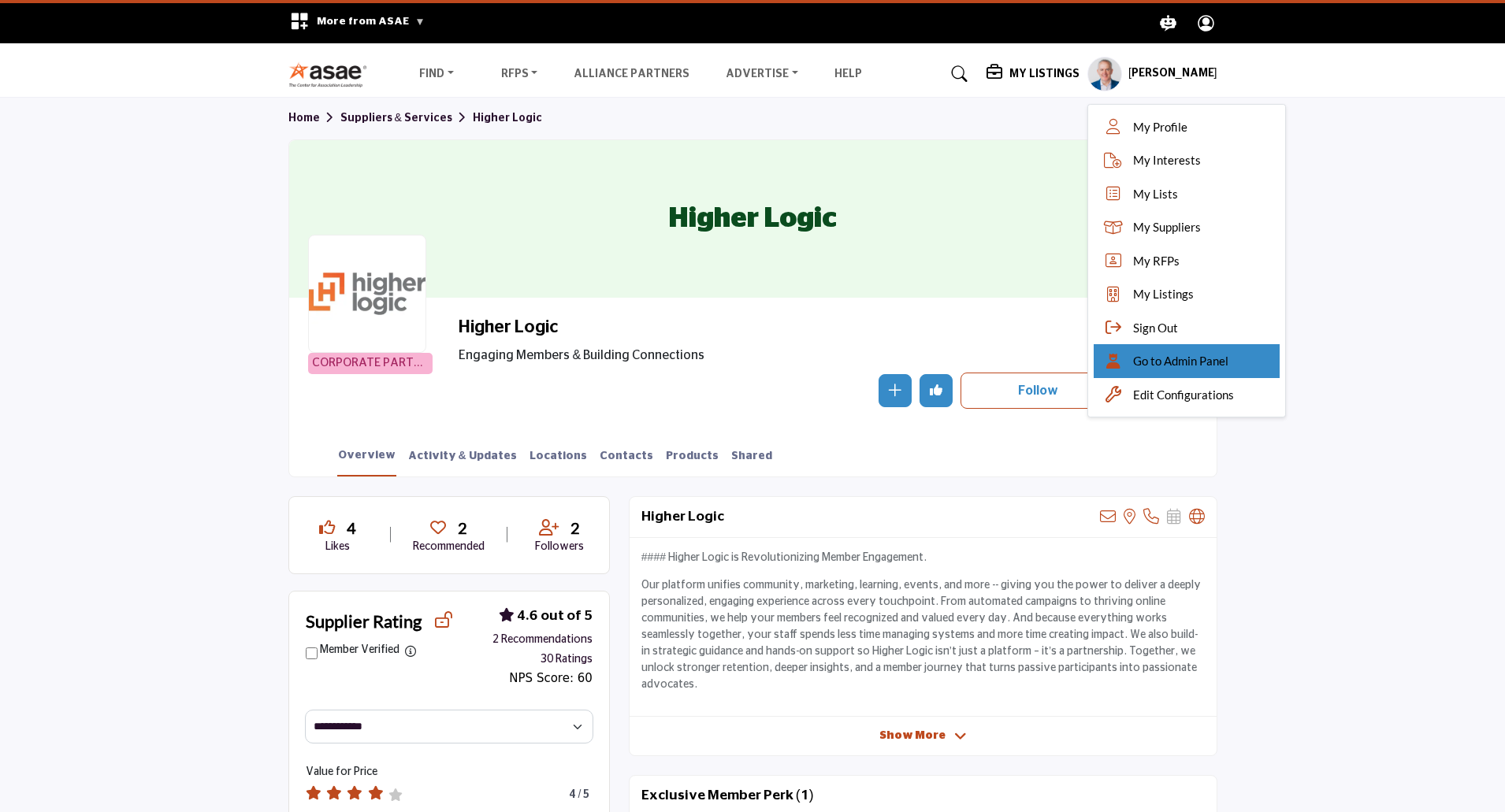
click at [1168, 359] on span "Go to Admin Panel" at bounding box center [1181, 361] width 95 height 18
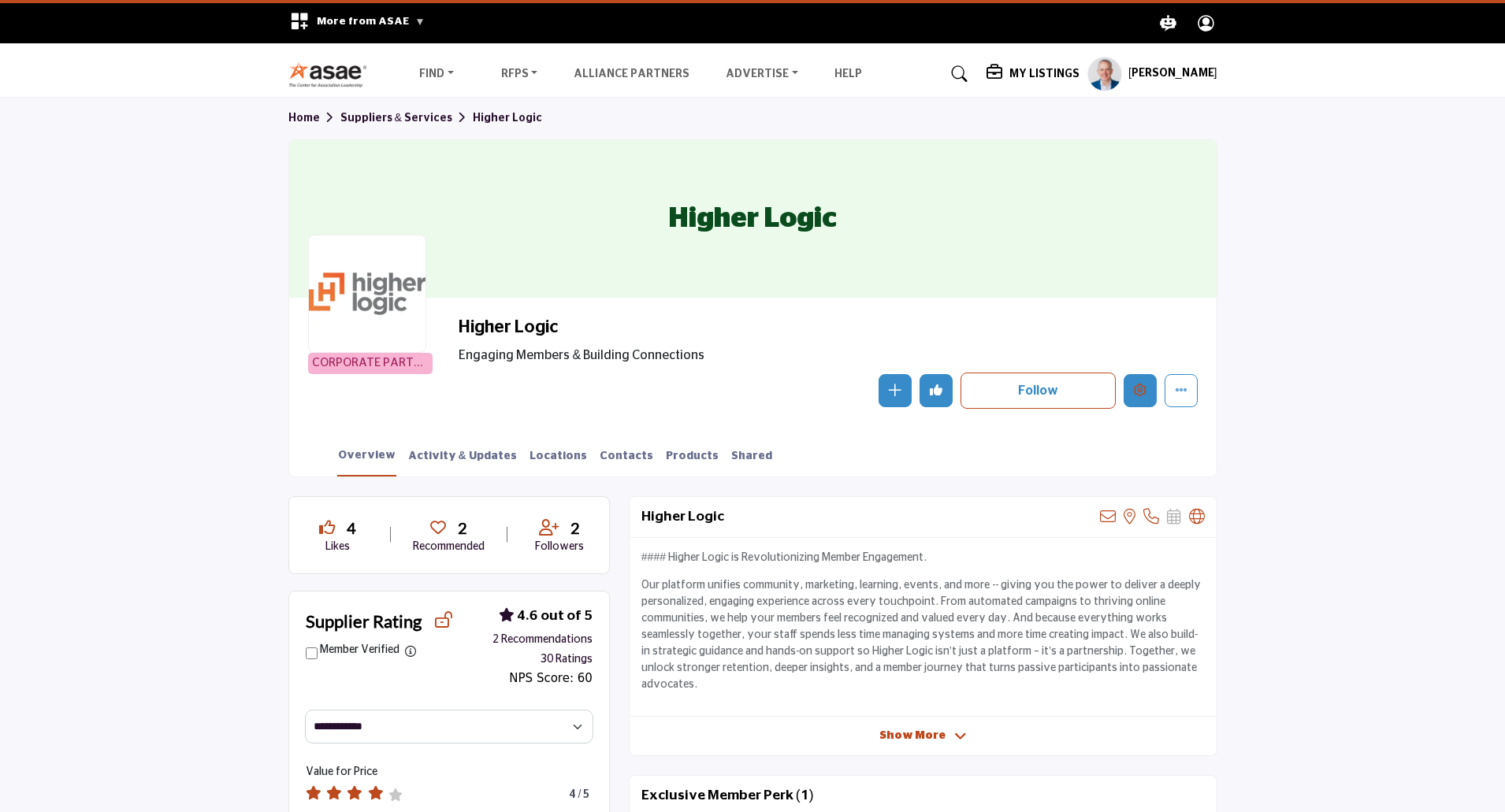
click at [1140, 395] on icon "Edit company" at bounding box center [1140, 390] width 12 height 12
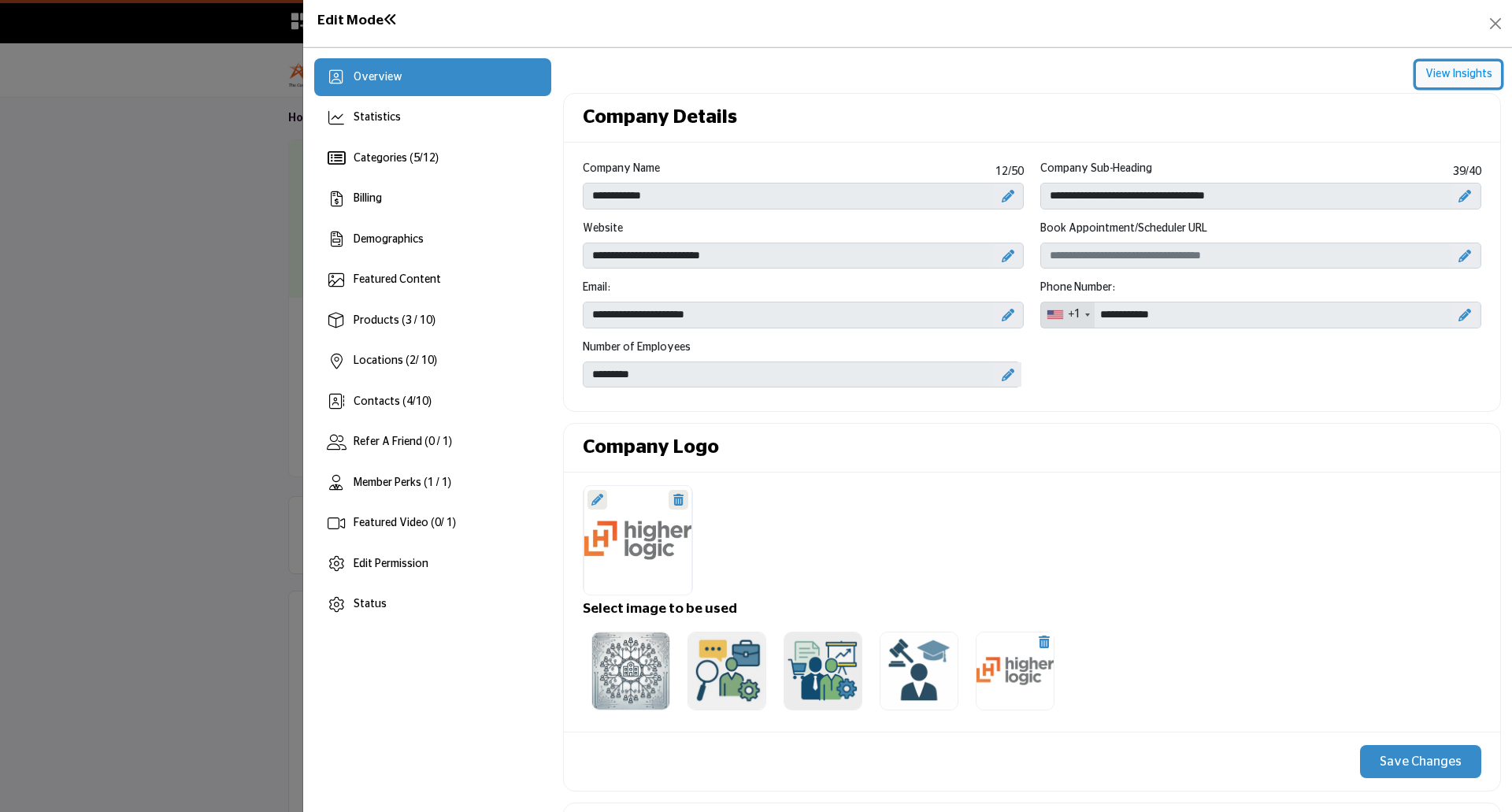
click at [1449, 71] on button "View Insights" at bounding box center [1458, 75] width 85 height 26
click at [1458, 67] on button "View Insights" at bounding box center [1458, 75] width 85 height 26
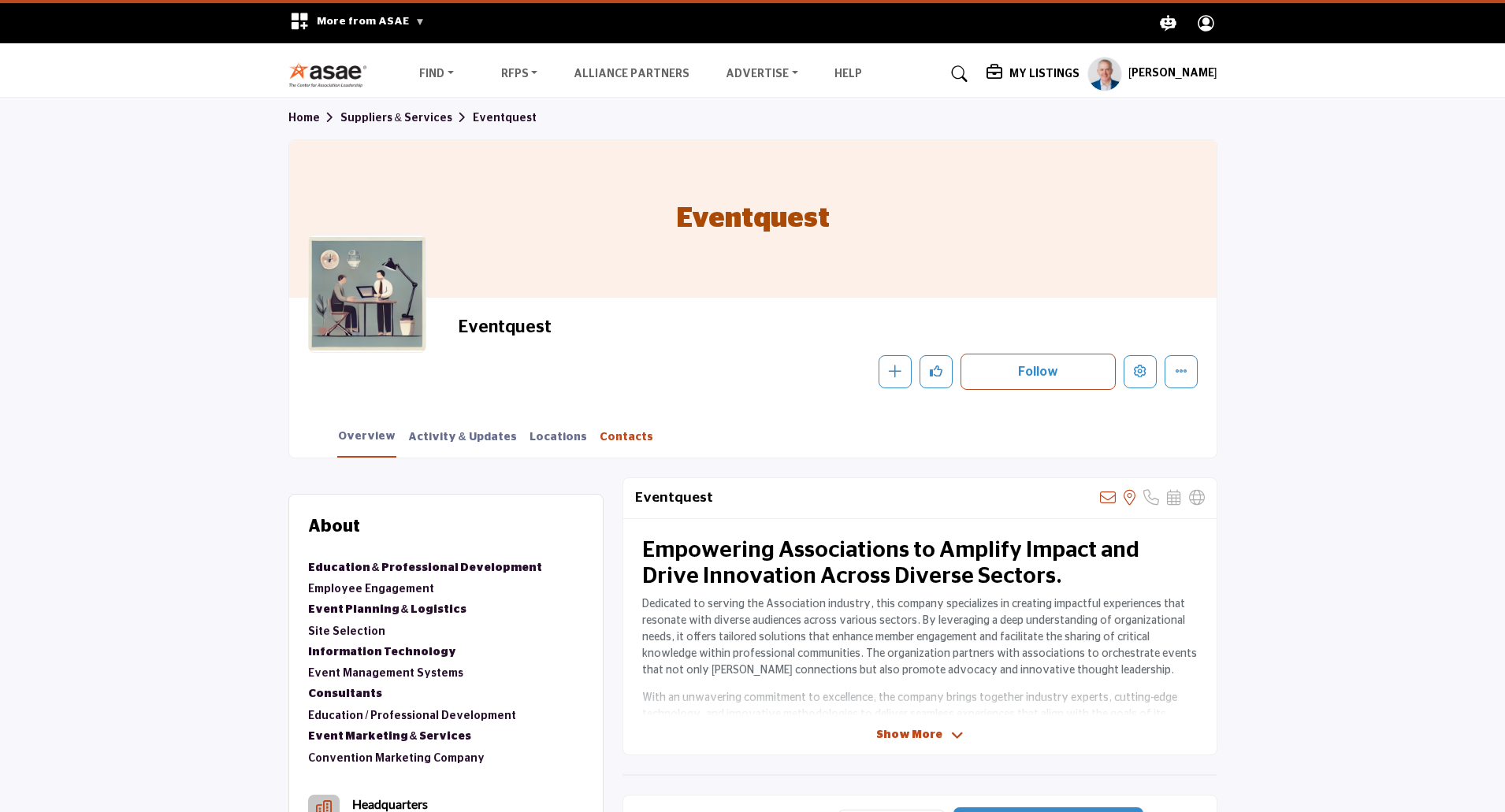
click at [599, 438] on link "Contacts" at bounding box center [626, 442] width 56 height 27
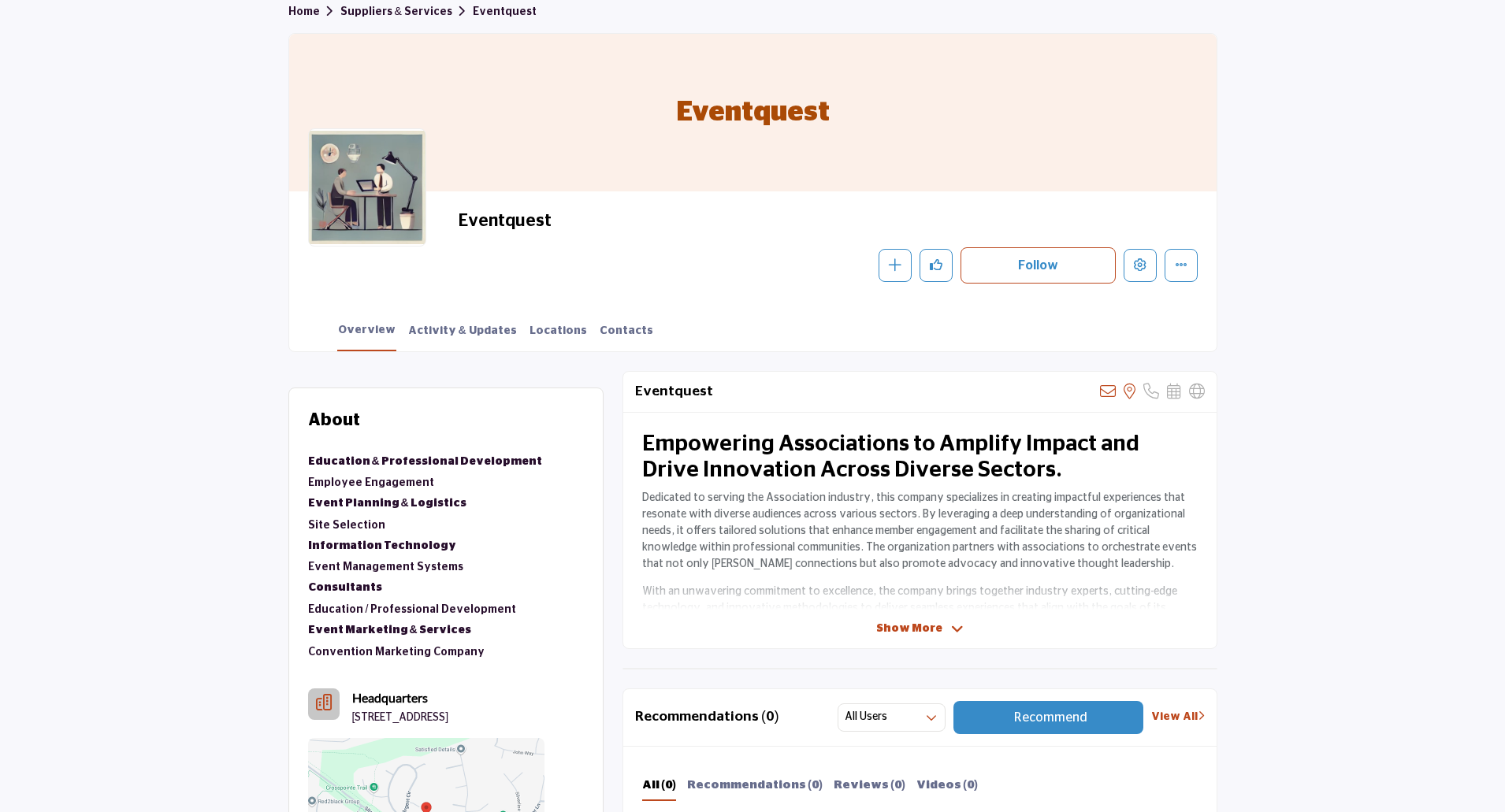
scroll to position [363, 0]
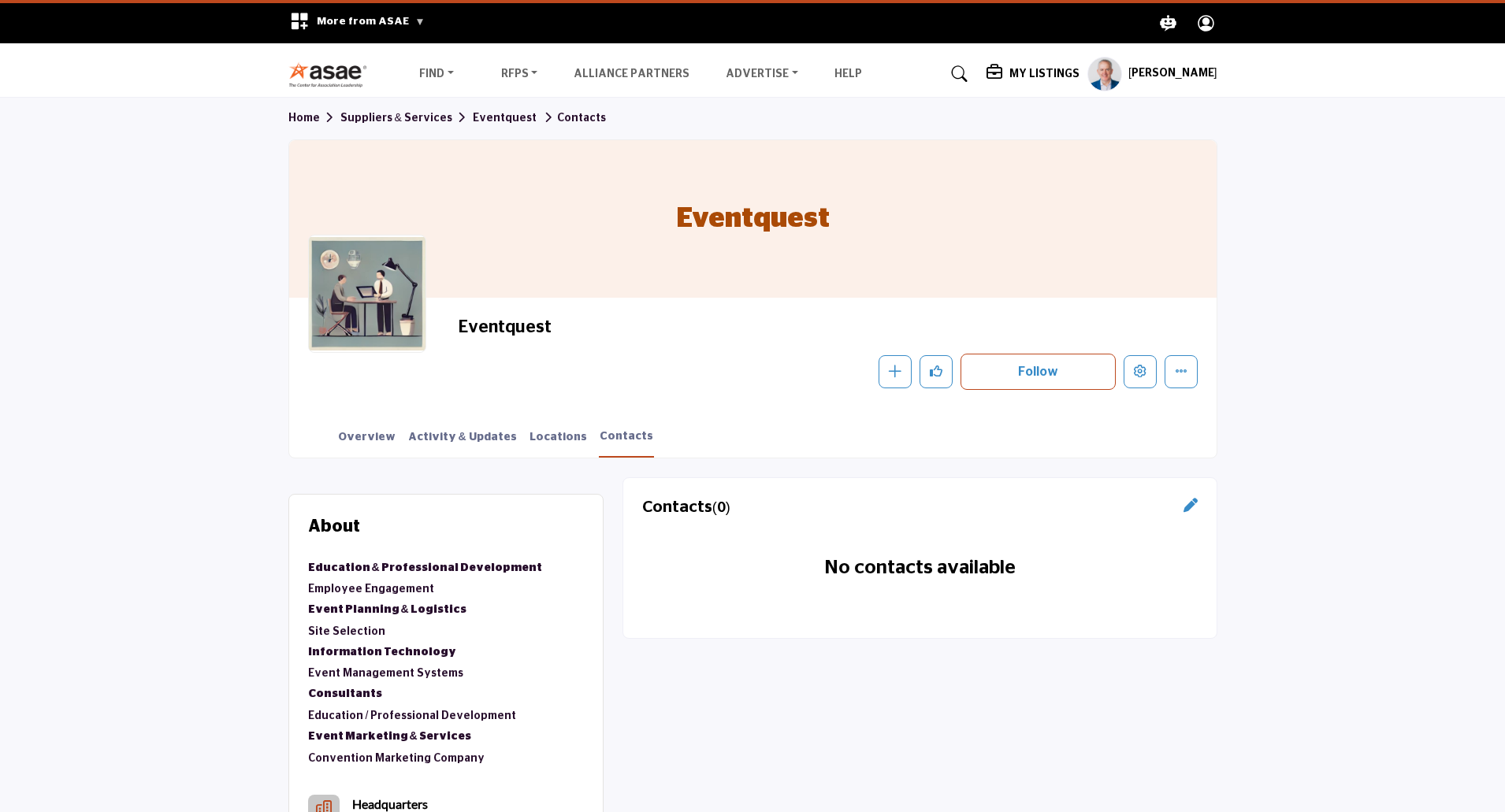
click at [1168, 73] on h5 "[PERSON_NAME]" at bounding box center [1173, 74] width 89 height 16
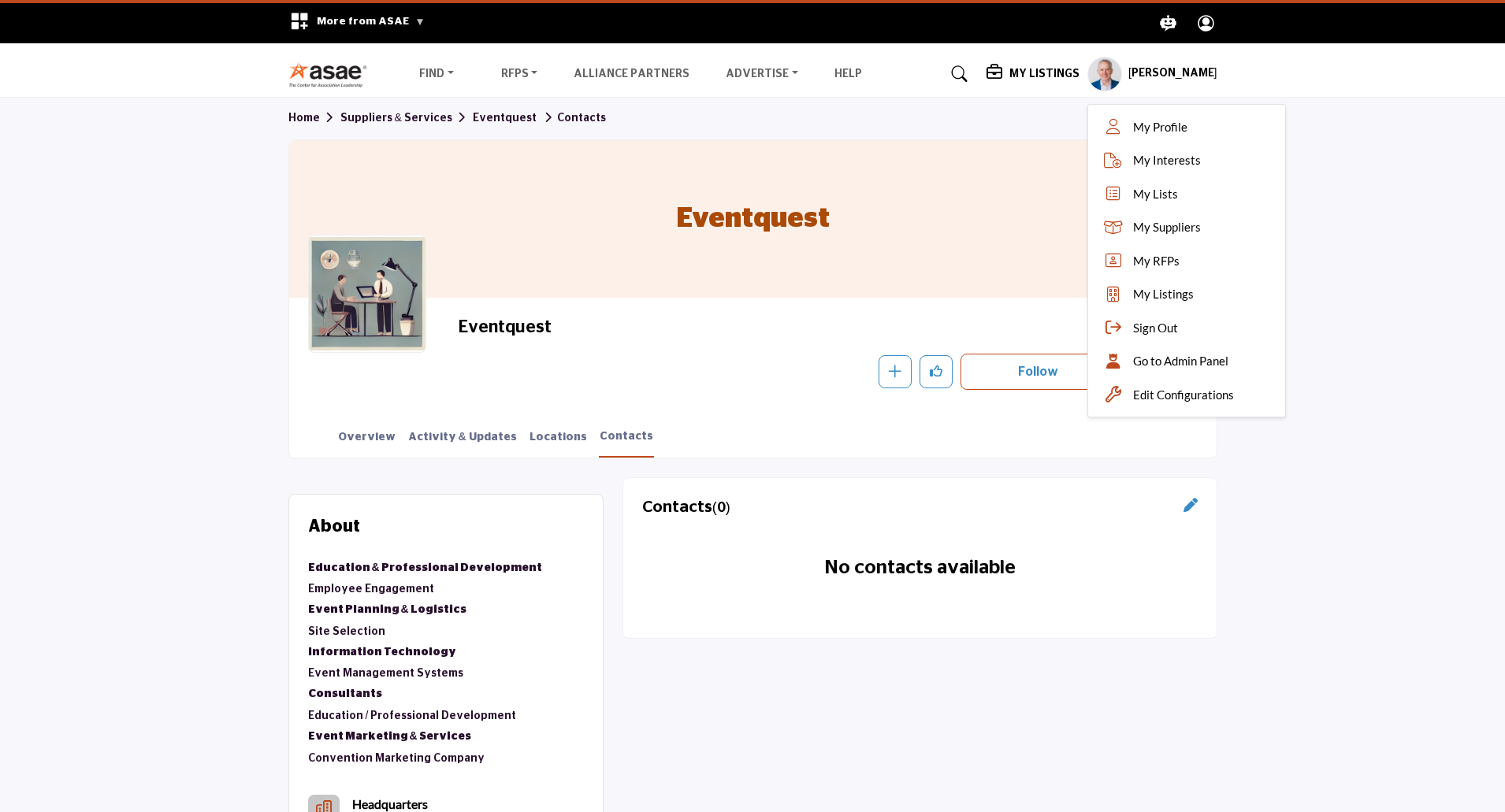
click at [1131, 366] on div "Go to Admin Panel" at bounding box center [1186, 361] width 186 height 33
